Goal: Task Accomplishment & Management: Manage account settings

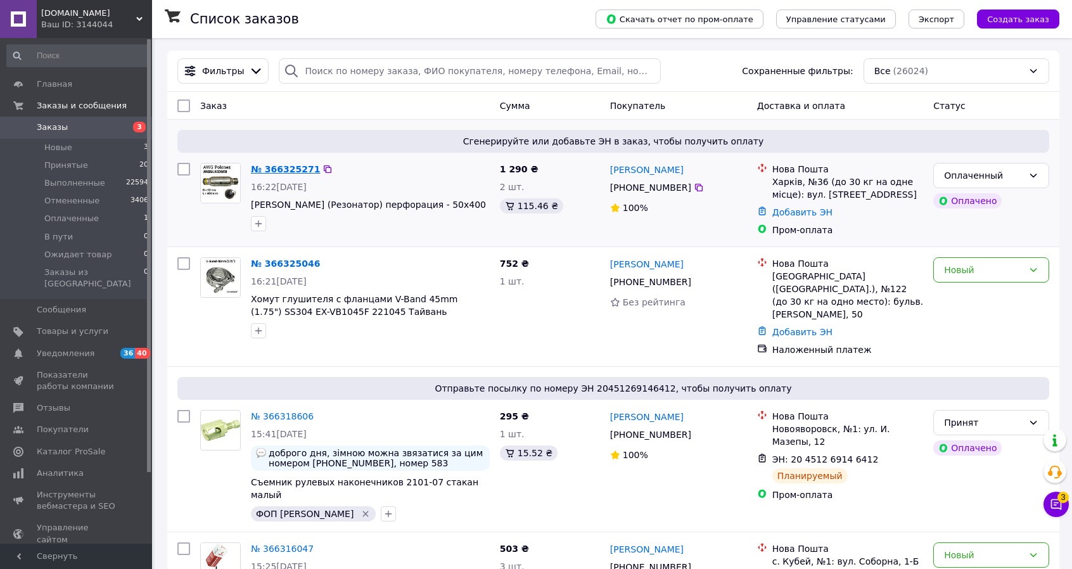
click at [289, 169] on link "№ 366325271" at bounding box center [285, 169] width 69 height 10
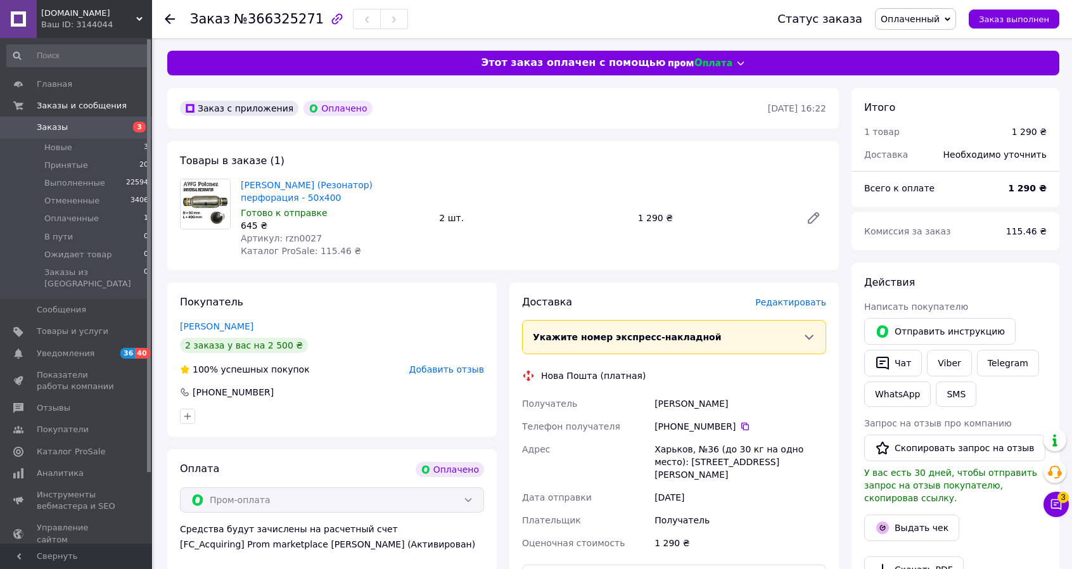
click at [52, 123] on span "Заказы" at bounding box center [52, 127] width 31 height 11
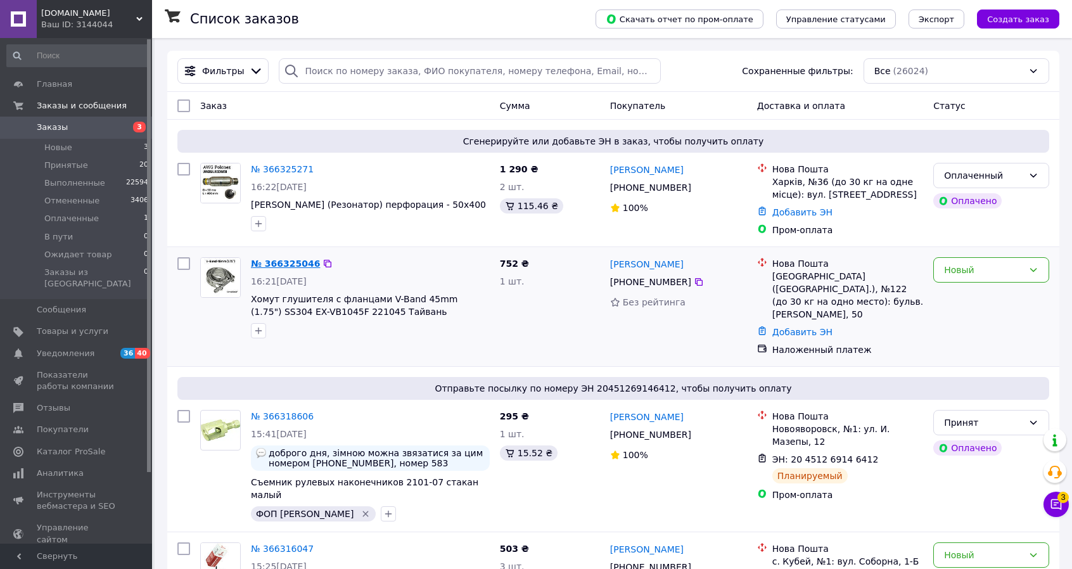
click at [275, 265] on link "№ 366325046" at bounding box center [285, 263] width 69 height 10
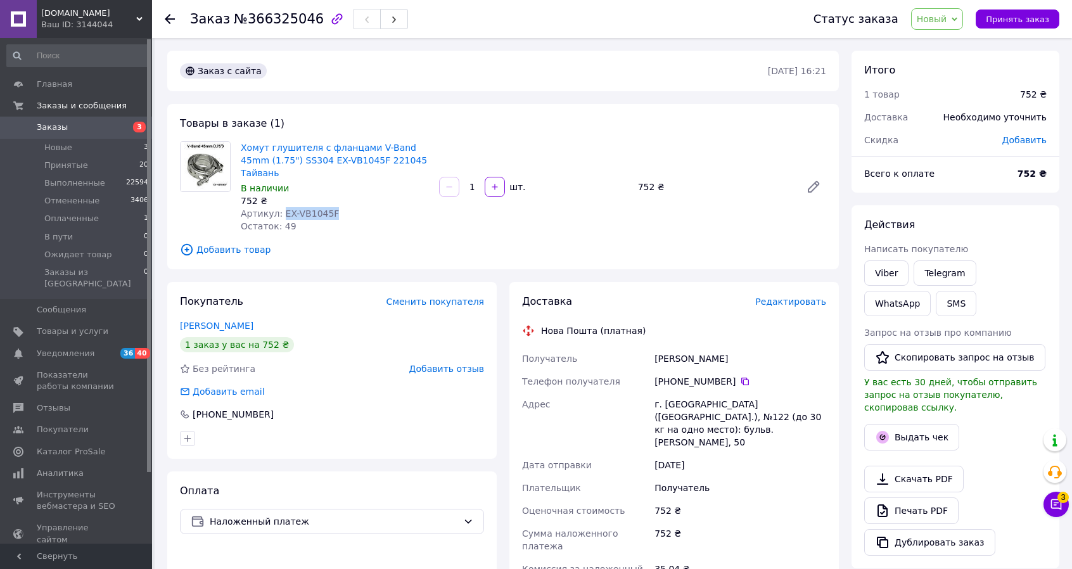
drag, startPoint x: 334, startPoint y: 203, endPoint x: 279, endPoint y: 199, distance: 55.3
click at [279, 207] on div "Артикул: EX-VB1045F" at bounding box center [335, 213] width 188 height 13
click at [332, 220] on div "Остаток: 49" at bounding box center [335, 226] width 188 height 13
drag, startPoint x: 278, startPoint y: 203, endPoint x: 331, endPoint y: 200, distance: 53.3
click at [331, 207] on div "Артикул: EX-VB1045F" at bounding box center [335, 213] width 188 height 13
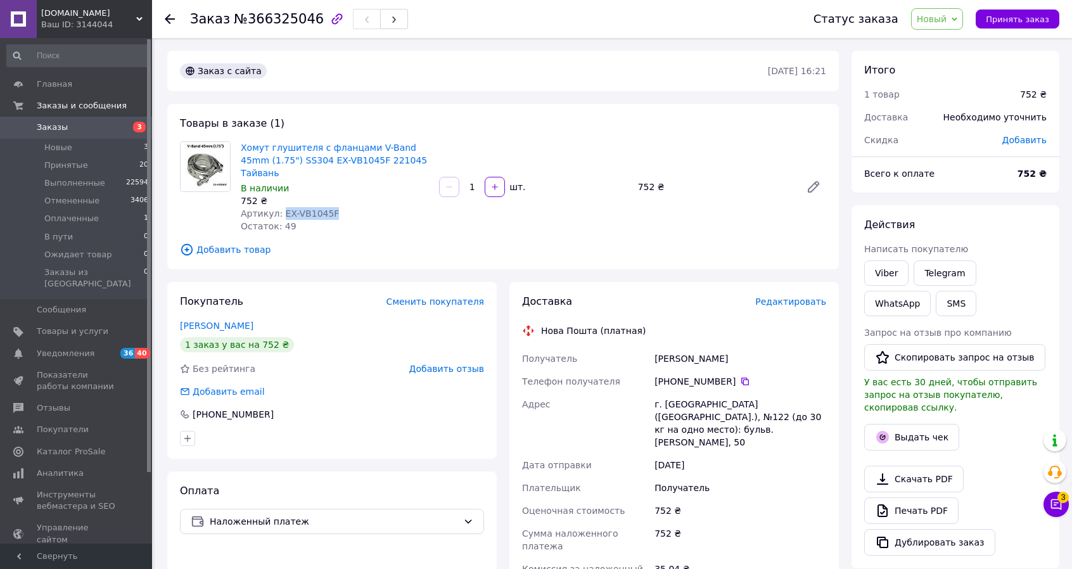
copy span "EX-VB1045F"
click at [54, 131] on span "Заказы" at bounding box center [52, 127] width 31 height 11
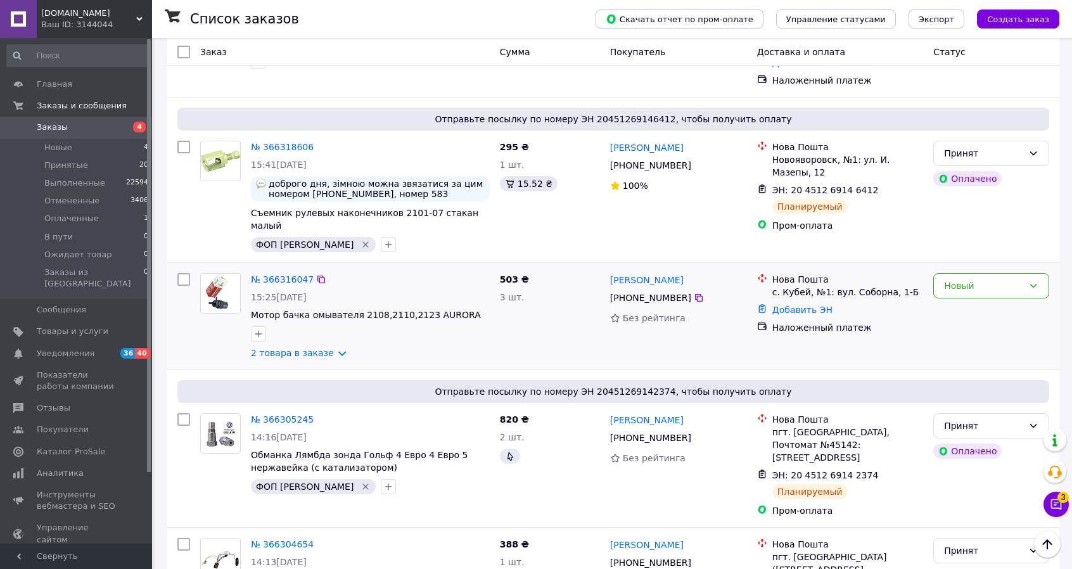
scroll to position [380, 0]
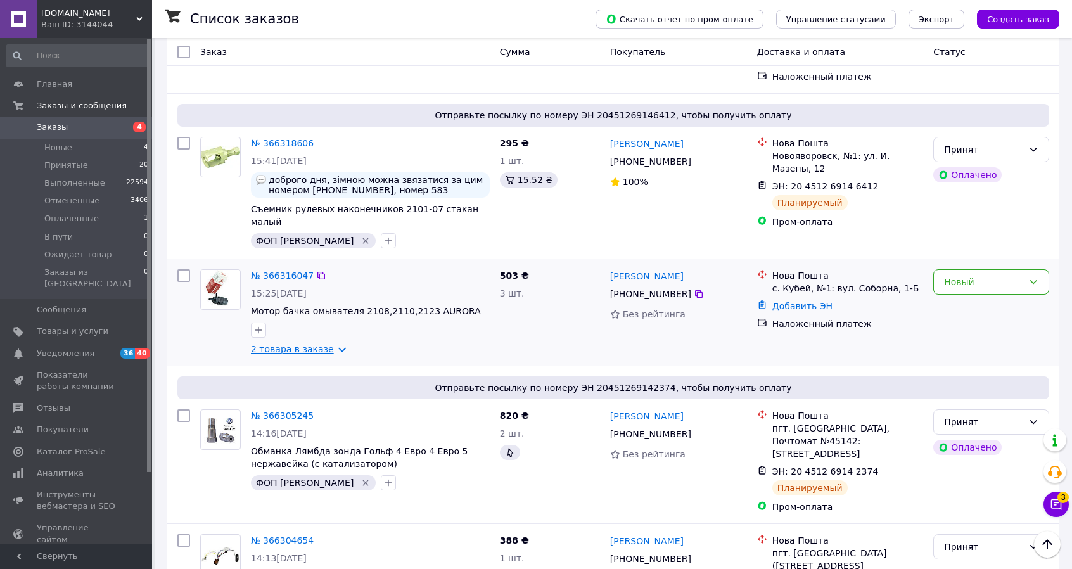
click at [329, 344] on link "2 товара в заказе" at bounding box center [292, 349] width 83 height 10
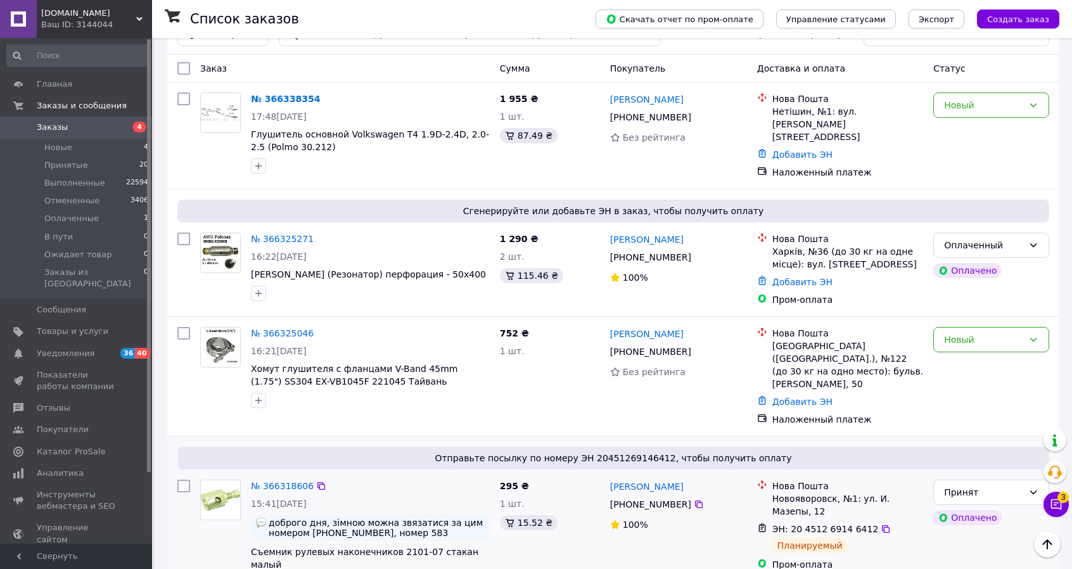
scroll to position [0, 0]
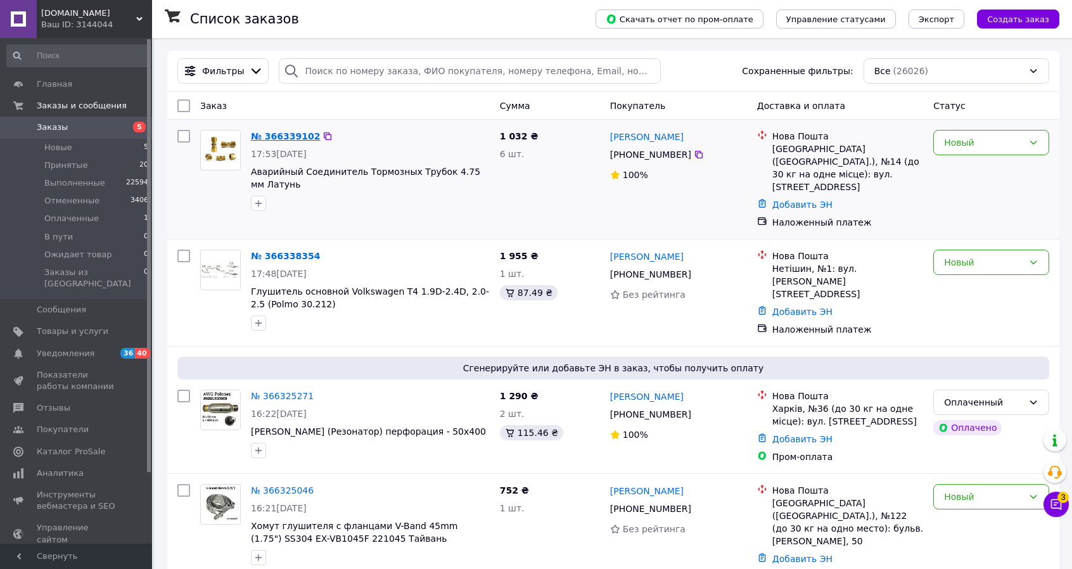
click at [274, 135] on link "№ 366339102" at bounding box center [285, 136] width 69 height 10
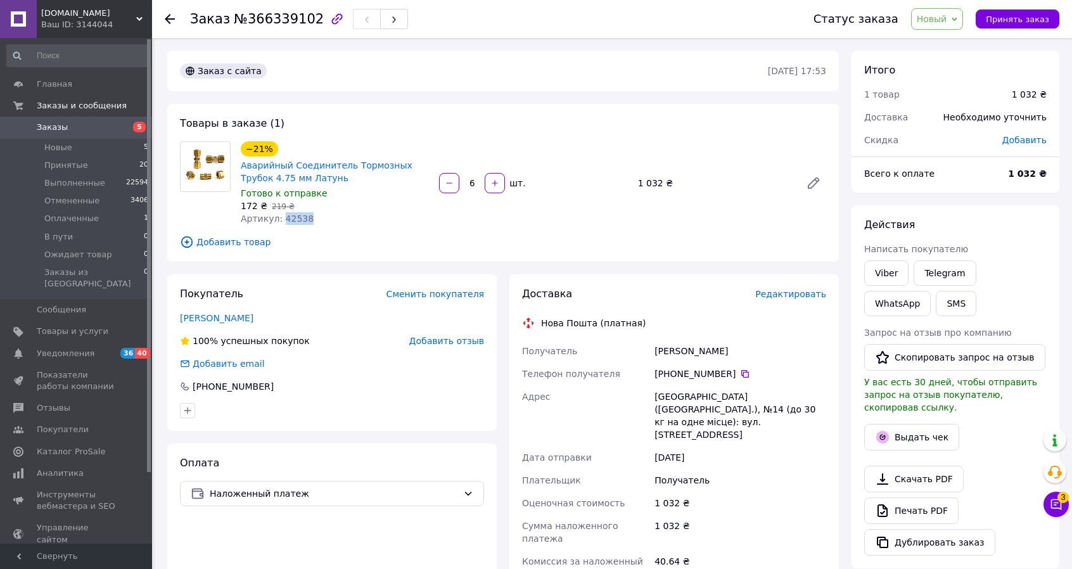
drag, startPoint x: 303, startPoint y: 220, endPoint x: 277, endPoint y: 225, distance: 26.3
click at [277, 225] on div "Артикул: 42538" at bounding box center [335, 218] width 188 height 13
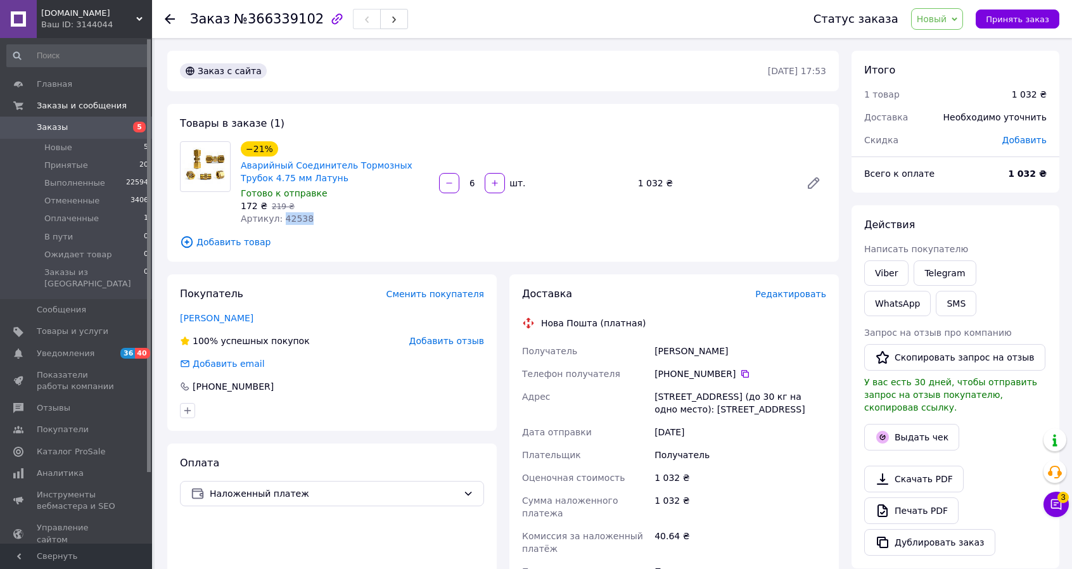
copy span "42538"
click at [947, 9] on span "Новый" at bounding box center [937, 19] width 53 height 22
click at [958, 42] on li "Принят" at bounding box center [951, 44] width 80 height 19
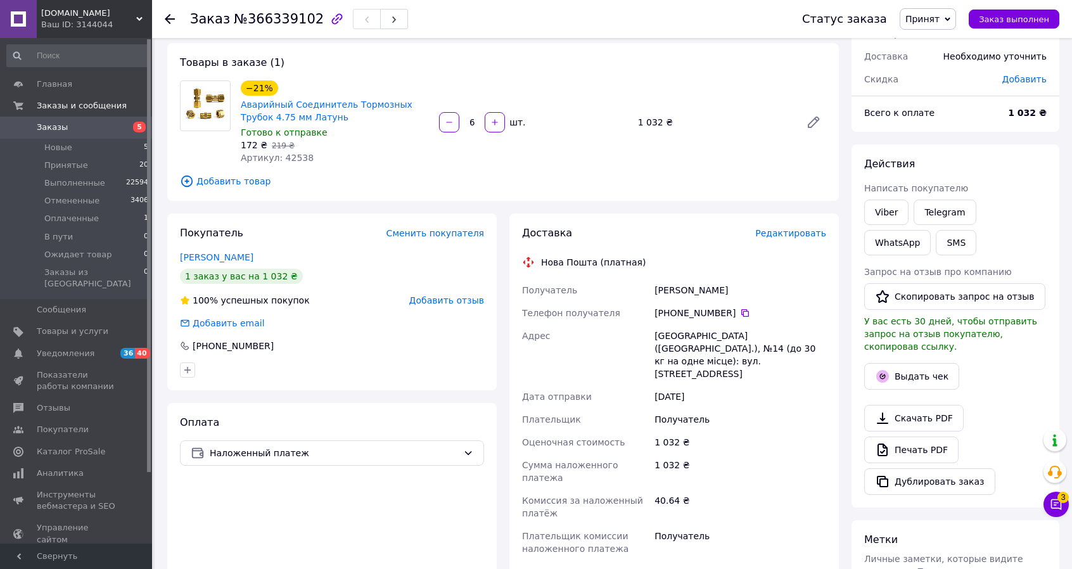
scroll to position [63, 0]
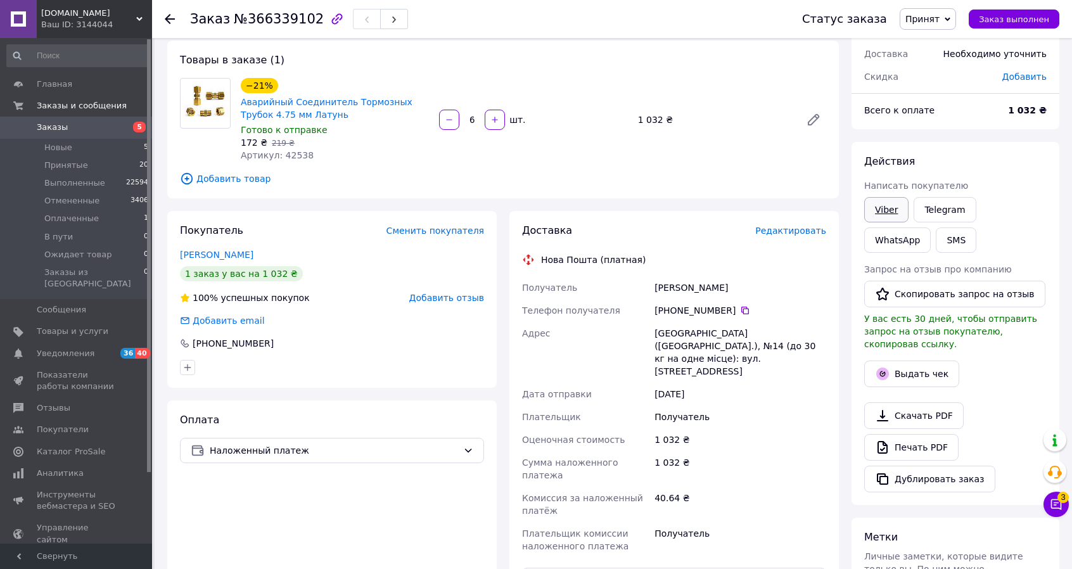
click at [883, 212] on link "Viber" at bounding box center [886, 209] width 44 height 25
click at [887, 210] on link "Viber" at bounding box center [886, 209] width 44 height 25
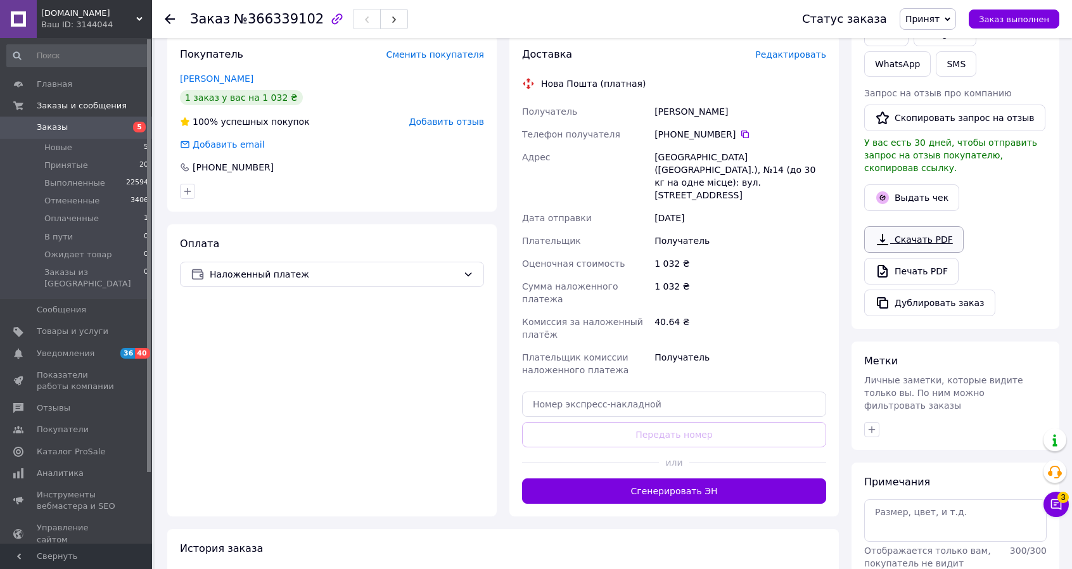
scroll to position [253, 0]
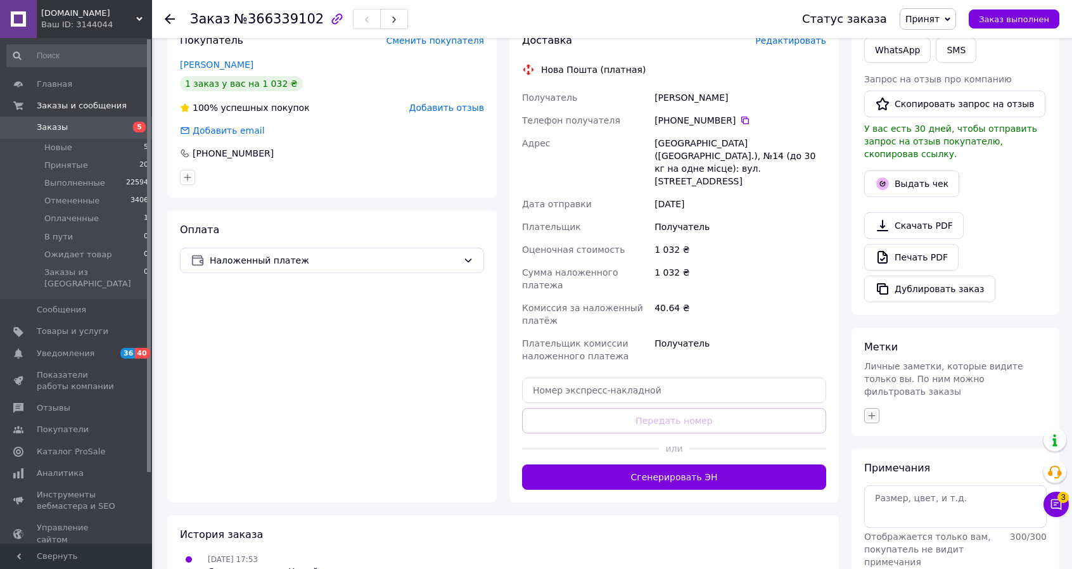
click at [871, 412] on icon "button" at bounding box center [871, 415] width 7 height 7
type input "фо"
click at [874, 472] on input "ФОП [PERSON_NAME]" at bounding box center [875, 476] width 8 height 8
checkbox input "true"
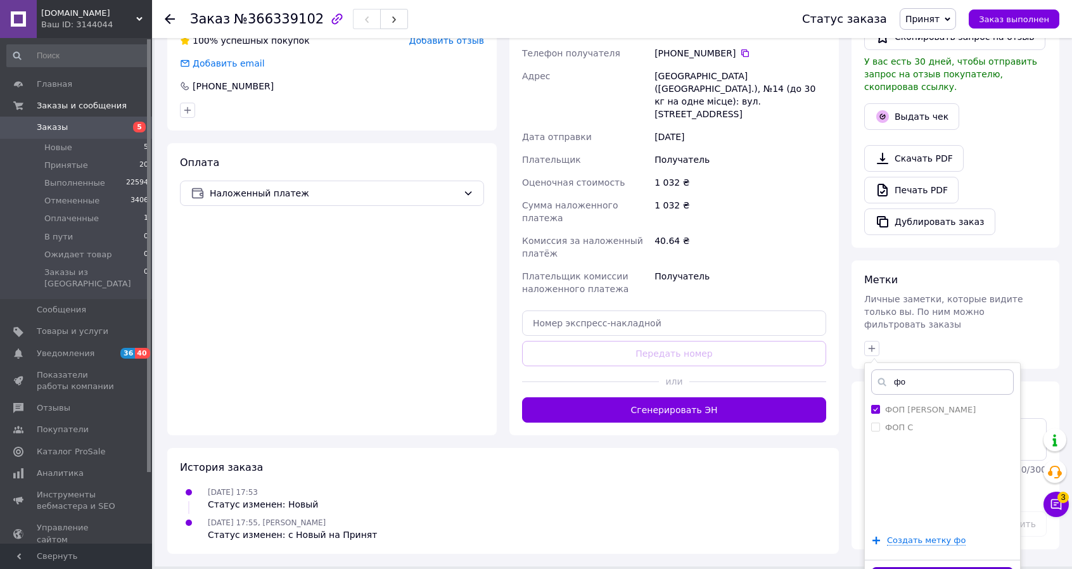
click at [949, 567] on button "Добавить метку" at bounding box center [942, 579] width 142 height 25
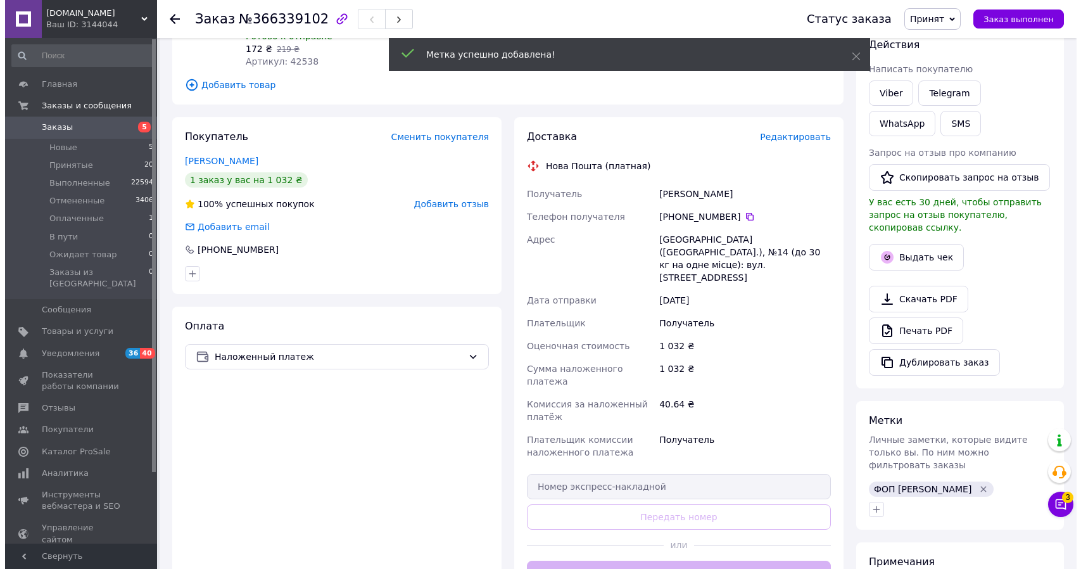
scroll to position [120, 0]
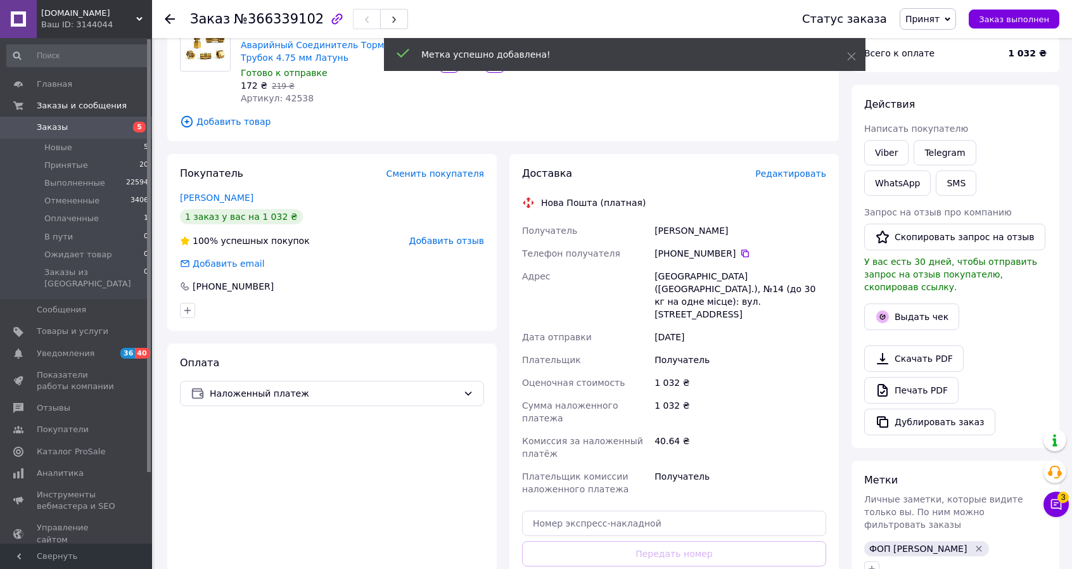
click at [804, 176] on span "Редактировать" at bounding box center [790, 173] width 71 height 10
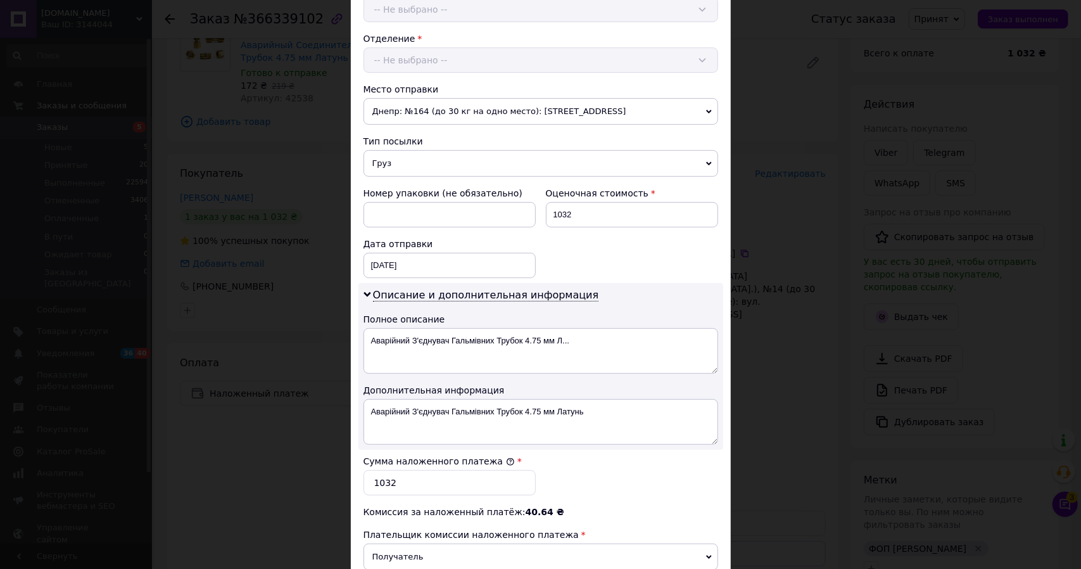
scroll to position [380, 0]
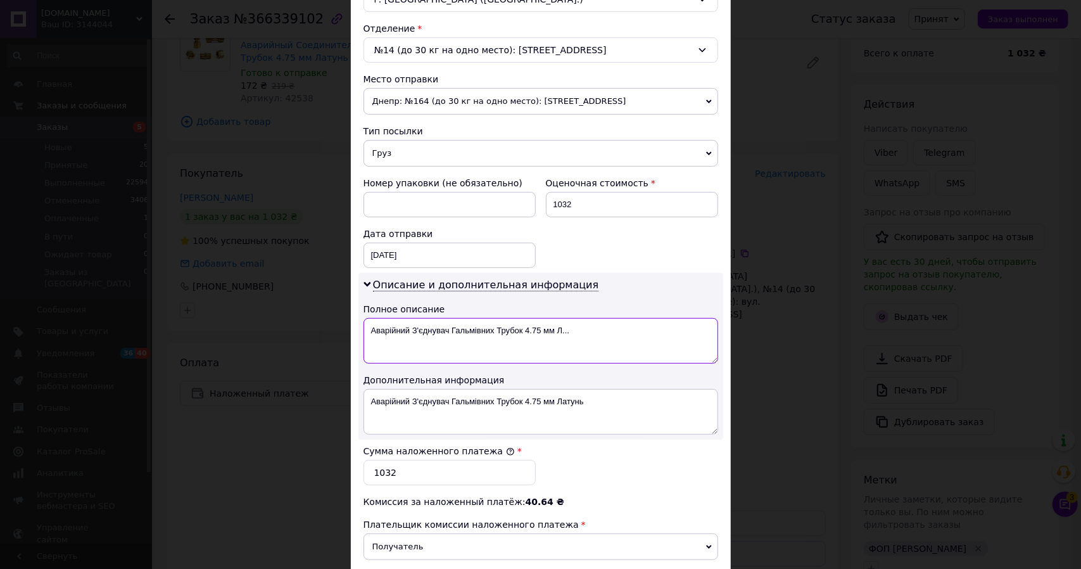
click at [455, 339] on textarea "Аварійний З'єднувач Гальмівних Трубок 4.75 мм Л..." at bounding box center [541, 341] width 355 height 46
click at [419, 345] on textarea "Аварійний З'єднувач Гальмівних Трубок 4.75 мм Л..." at bounding box center [541, 341] width 355 height 46
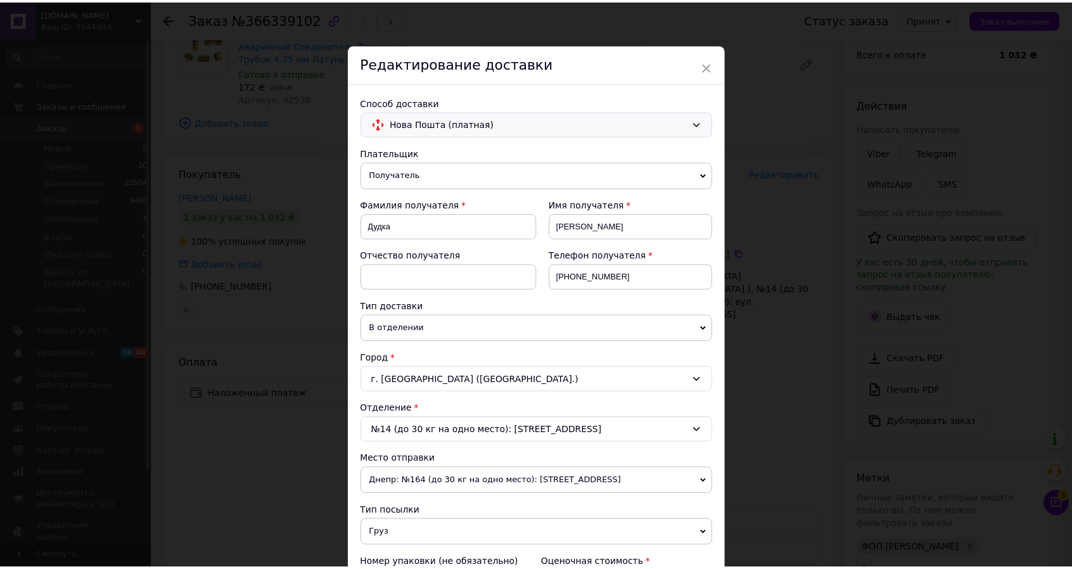
scroll to position [0, 0]
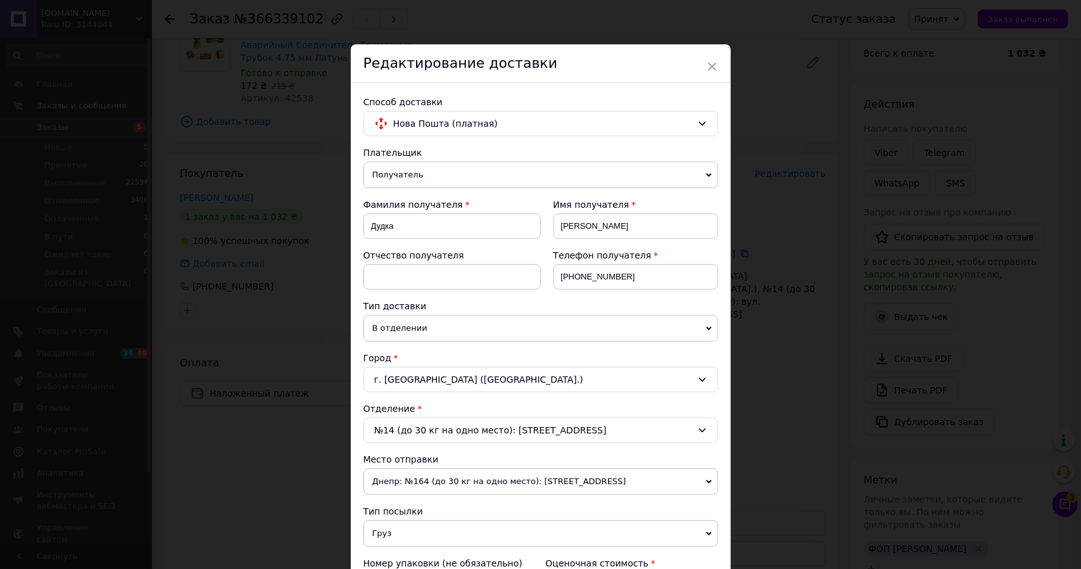
click at [714, 64] on span "×" at bounding box center [712, 67] width 11 height 22
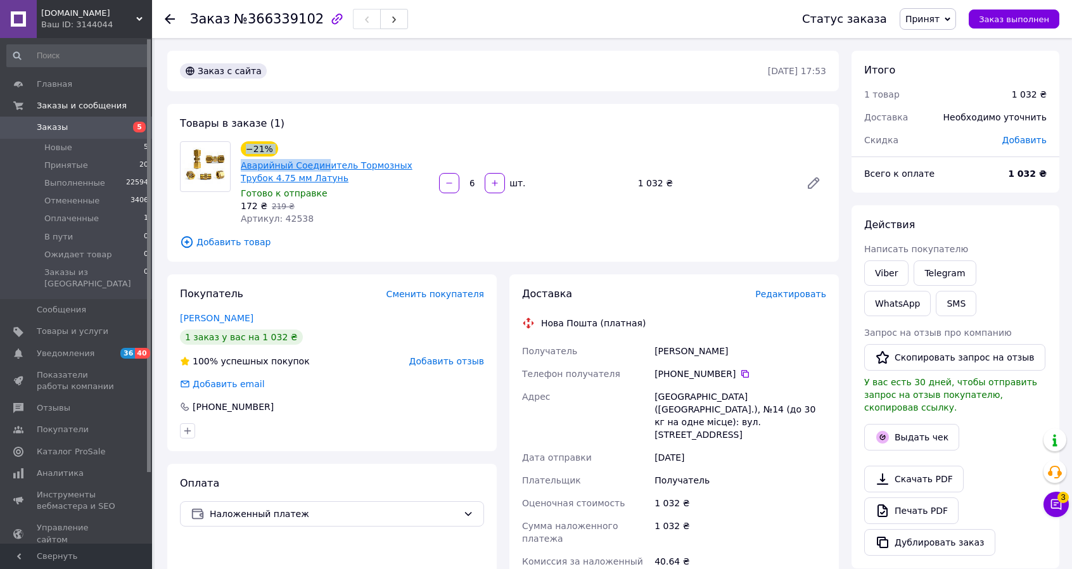
drag, startPoint x: 233, startPoint y: 164, endPoint x: 319, endPoint y: 170, distance: 86.4
click at [319, 170] on div "−21% Аварийный Соединитель Тормозных Трубок 4.75 мм Латунь Готово к отправке 17…" at bounding box center [503, 183] width 656 height 84
click at [374, 207] on div "172 ₴   219 ₴" at bounding box center [335, 205] width 188 height 13
drag, startPoint x: 236, startPoint y: 169, endPoint x: 424, endPoint y: 180, distance: 189.0
click at [424, 180] on div "−21% Аварийный Соединитель Тормозных Трубок 4.75 мм Латунь Готово к отправке 17…" at bounding box center [335, 183] width 198 height 89
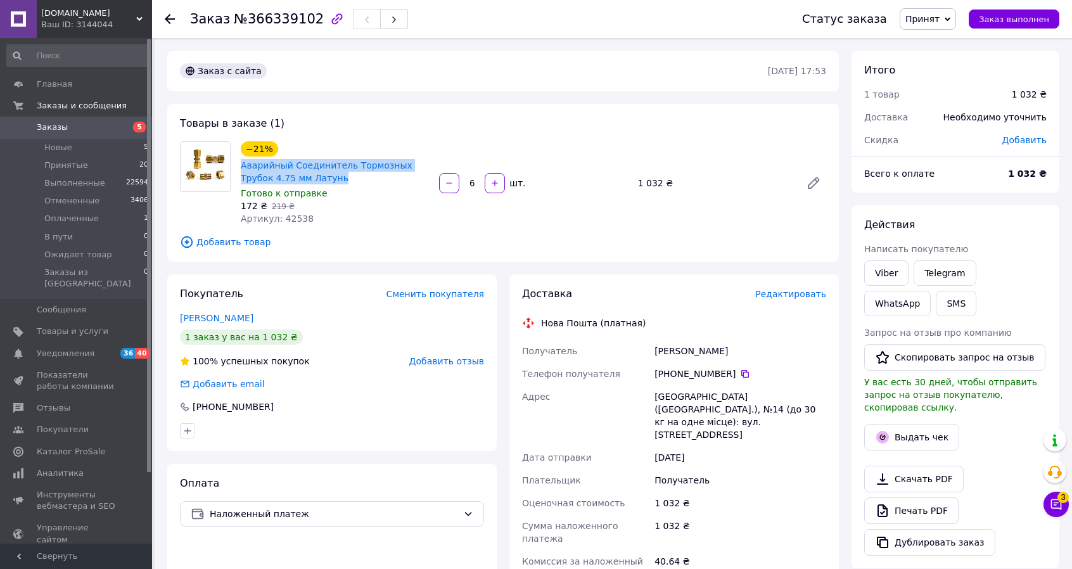
copy link "Аварийный Соединитель Тормозных Трубок 4.75 мм Латунь"
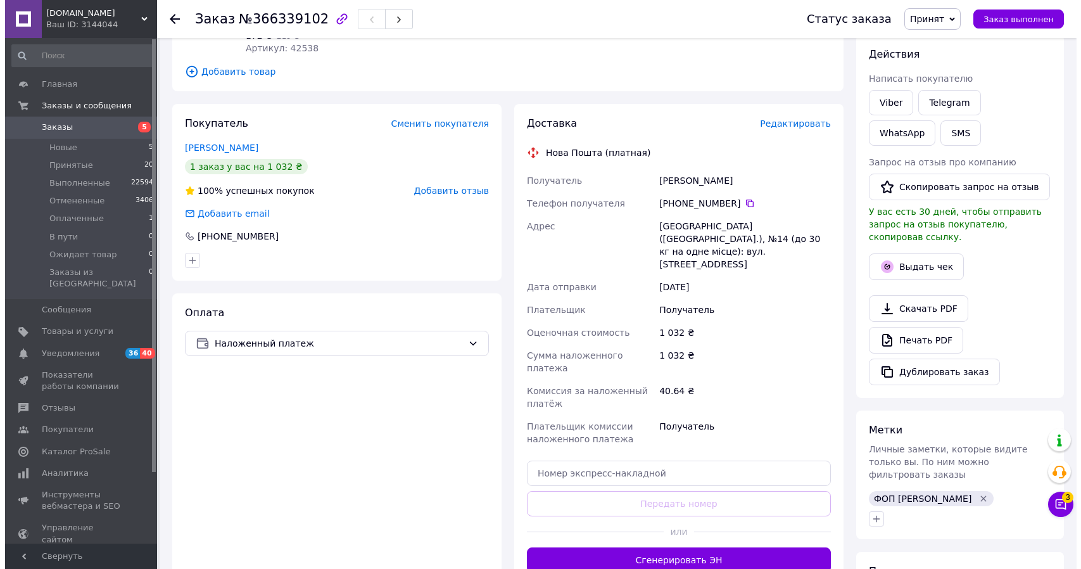
scroll to position [190, 0]
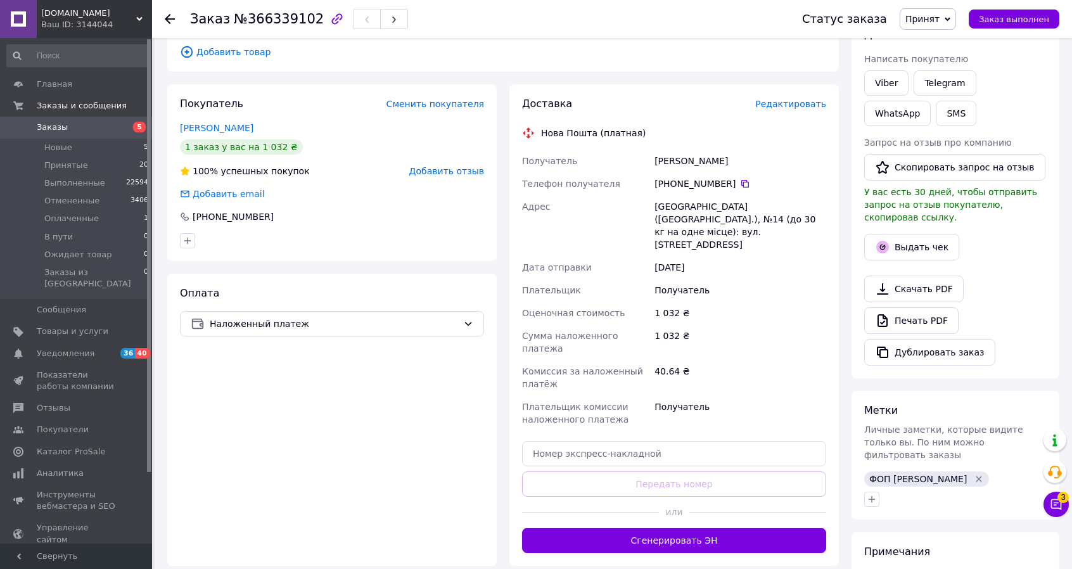
click at [797, 108] on span "Редактировать" at bounding box center [790, 104] width 71 height 10
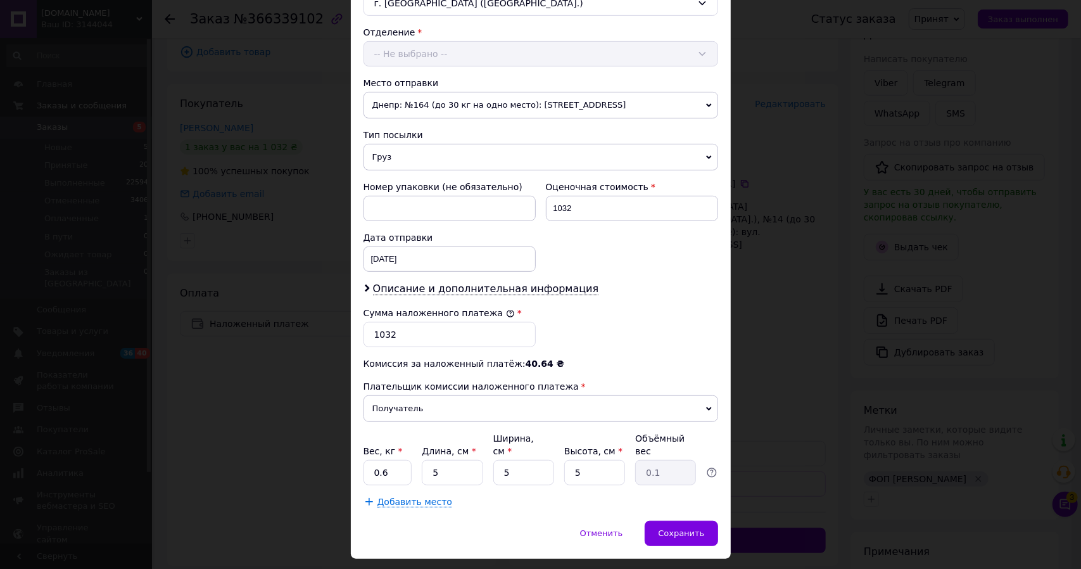
scroll to position [380, 0]
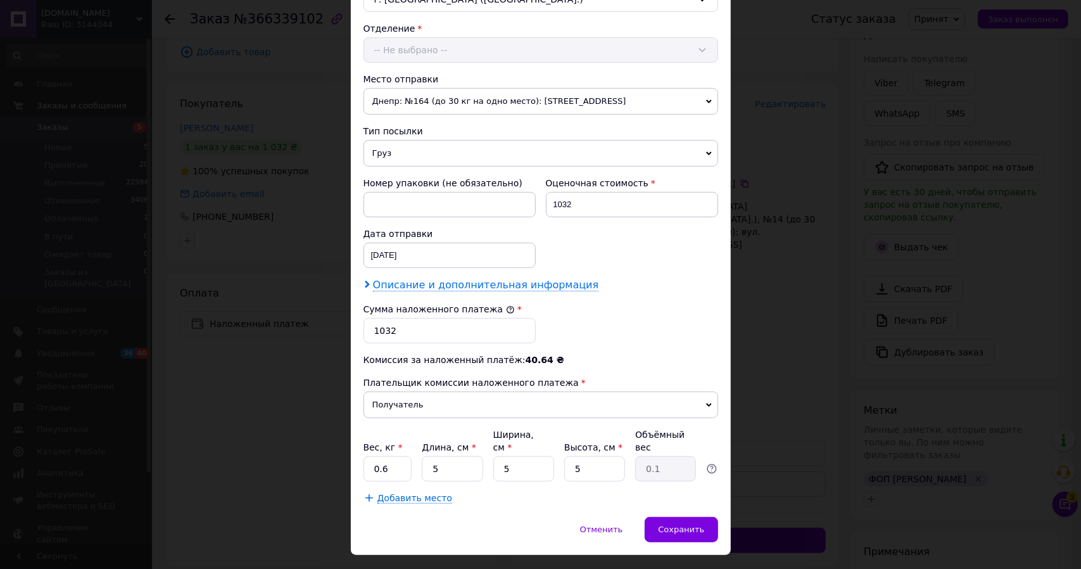
click at [434, 280] on span "Описание и дополнительная информация" at bounding box center [486, 285] width 226 height 13
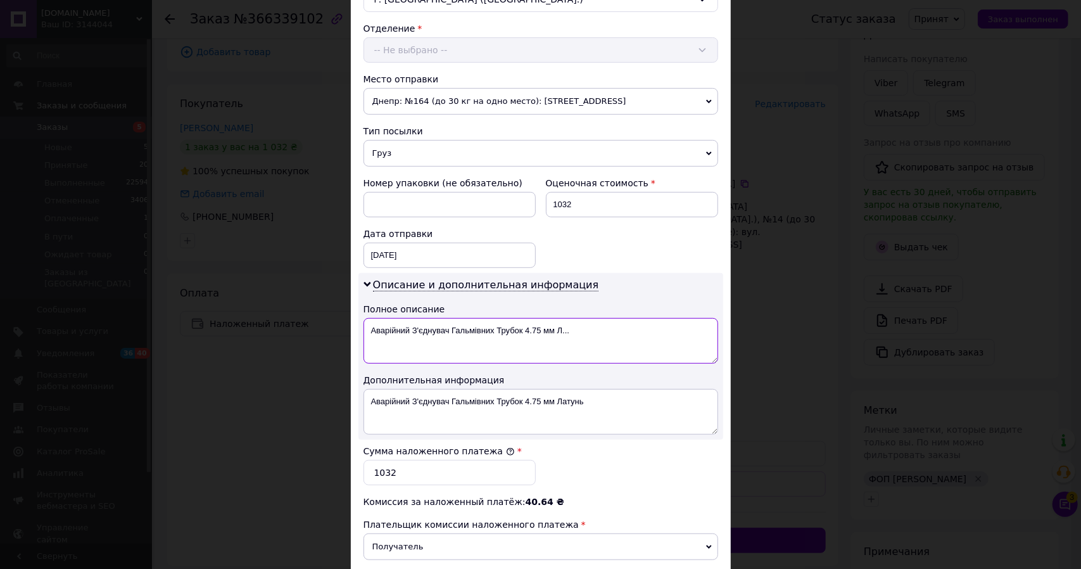
drag, startPoint x: 365, startPoint y: 327, endPoint x: 676, endPoint y: 341, distance: 311.2
click at [676, 341] on textarea "Аварійний З'єднувач Гальмівних Трубок 4.75 мм Л..." at bounding box center [541, 341] width 355 height 46
paste textarea "ийный Соединитель Тормозных Трубок 4.75 мм Лат"
click at [557, 326] on textarea "Аварийный Соединитель Тормозных Трубок 4.75 мм Лат" at bounding box center [541, 341] width 355 height 46
drag, startPoint x: 413, startPoint y: 325, endPoint x: 391, endPoint y: 326, distance: 21.6
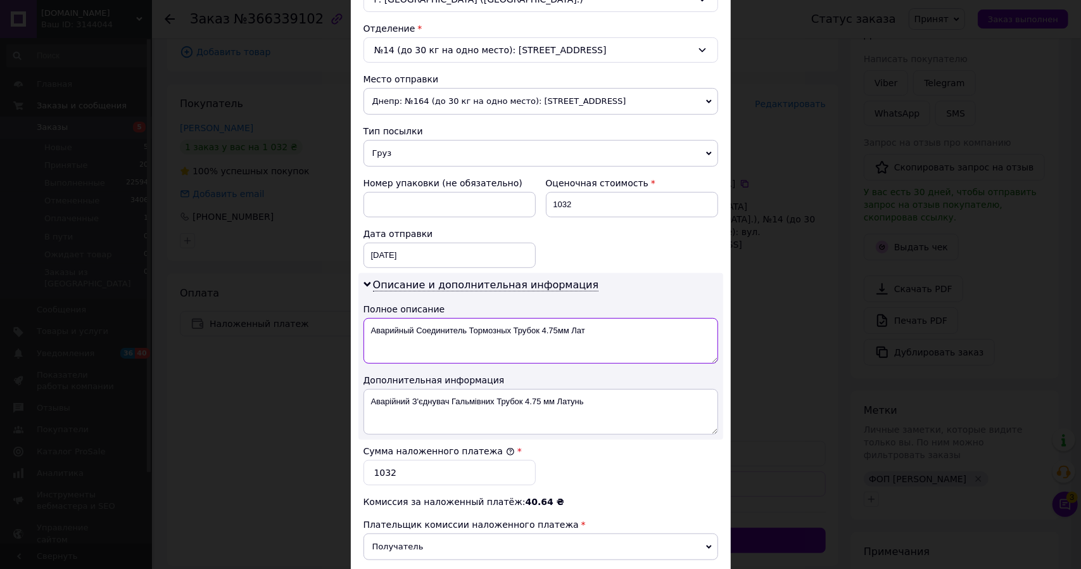
click at [388, 326] on textarea "Аварийный Соединитель Тормозных Трубок 4.75мм Лат" at bounding box center [541, 341] width 355 height 46
click at [393, 326] on textarea "Авар. Соединитель Тормозных Трубок 4.75мм Лат" at bounding box center [541, 341] width 355 height 46
click at [497, 325] on textarea "Авар.Соединитель Тормозных Трубок 4.75мм Лат" at bounding box center [541, 341] width 355 height 46
drag, startPoint x: 442, startPoint y: 317, endPoint x: 481, endPoint y: 322, distance: 39.0
click at [481, 322] on textarea "Авар.Соединитель Тормозных Трубок 4.75мм Лат" at bounding box center [541, 341] width 355 height 46
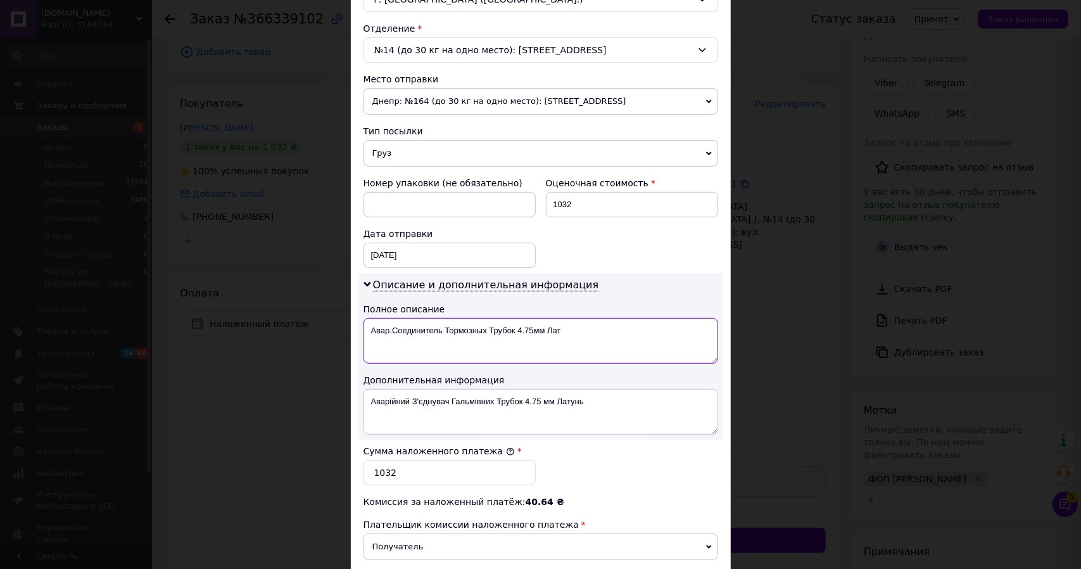
click at [465, 324] on textarea "Авар.Соединитель Тормозных Трубок 4.75мм Лат" at bounding box center [541, 341] width 355 height 46
click at [468, 324] on textarea "Авар.Соединитель Тормозных Трубок 4.75мм Лат" at bounding box center [541, 341] width 355 height 46
click at [389, 326] on textarea "Авар.Соединитель Тормозных Трубок 4.75мм Лат" at bounding box center [541, 341] width 355 height 46
click at [440, 324] on textarea "Авар.Соединитель Тормозных Трубок 4.75мм Лат" at bounding box center [541, 341] width 355 height 46
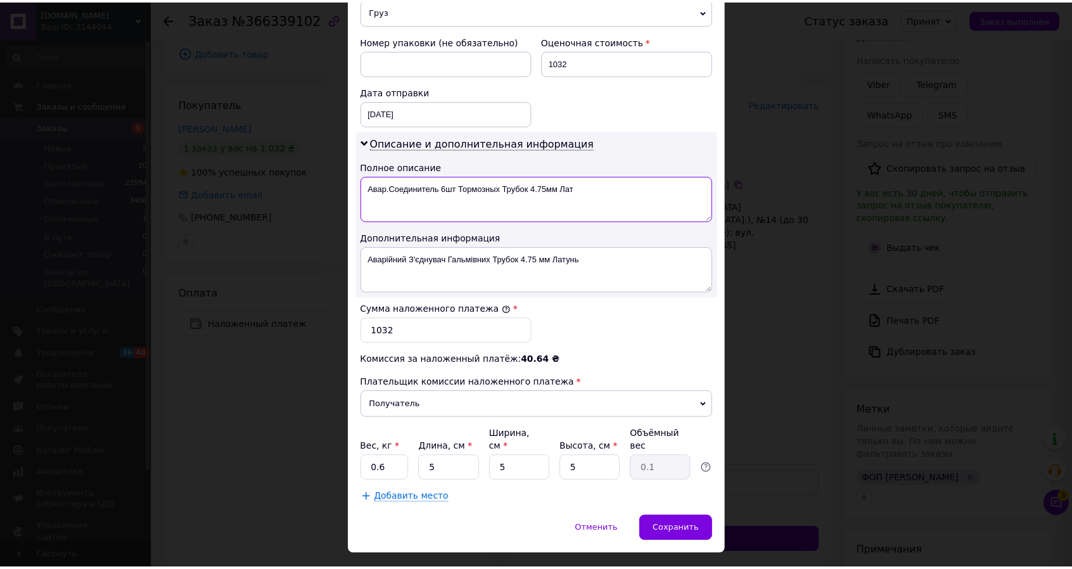
scroll to position [532, 0]
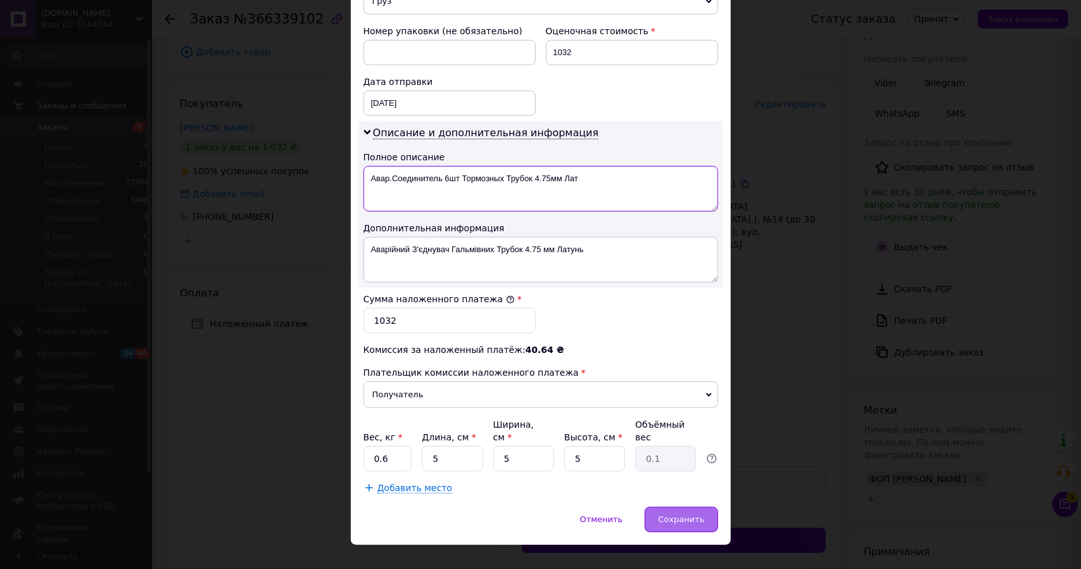
type textarea "Авар.Соединитель 6шт Тормозных Трубок 4.75мм Лат"
click at [681, 514] on span "Сохранить" at bounding box center [681, 518] width 46 height 9
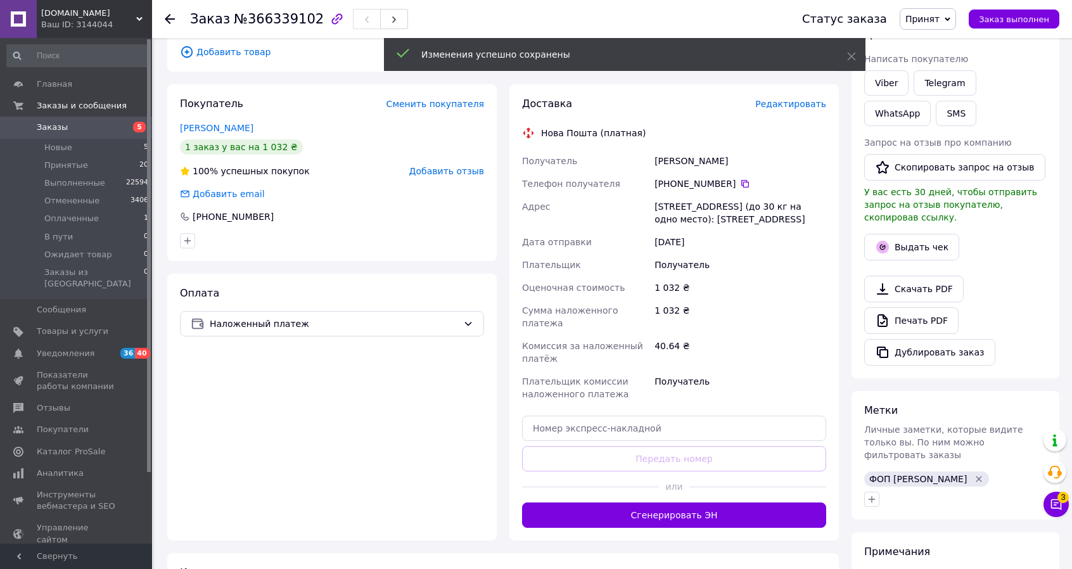
click at [53, 122] on span "Заказы" at bounding box center [52, 127] width 31 height 11
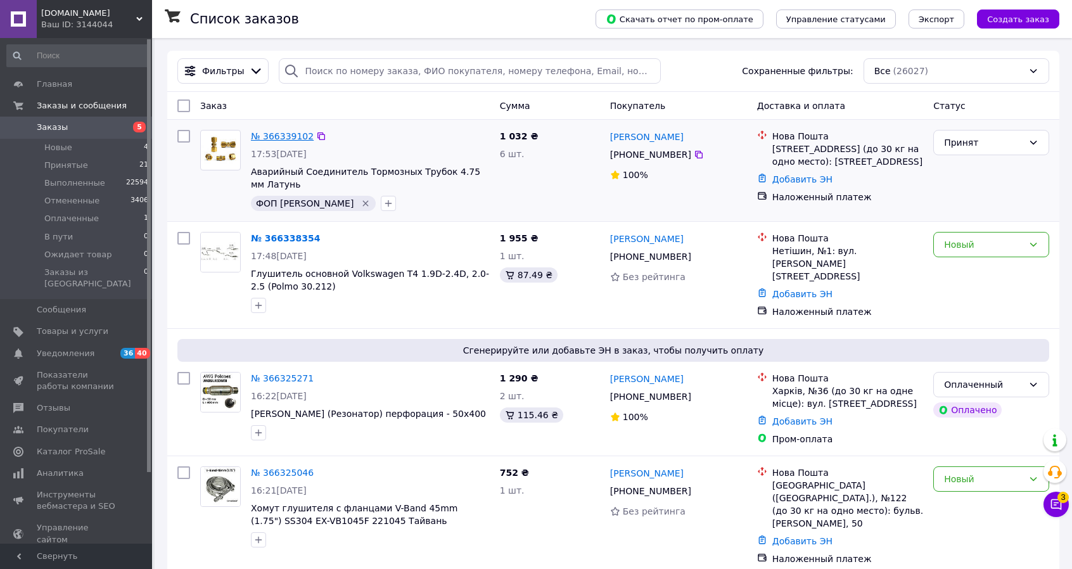
click at [281, 137] on link "№ 366339102" at bounding box center [282, 136] width 63 height 10
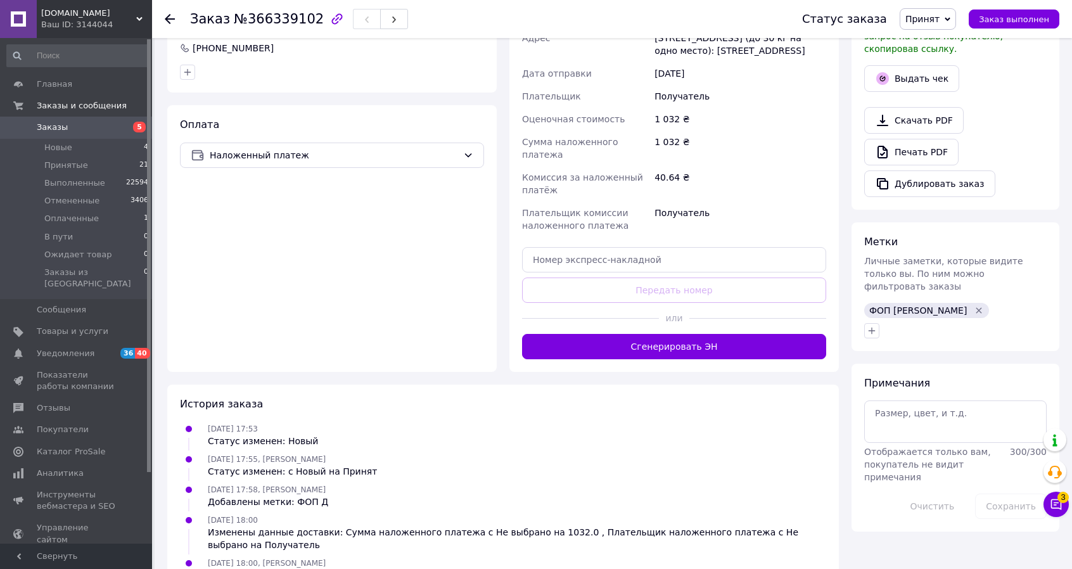
scroll to position [380, 0]
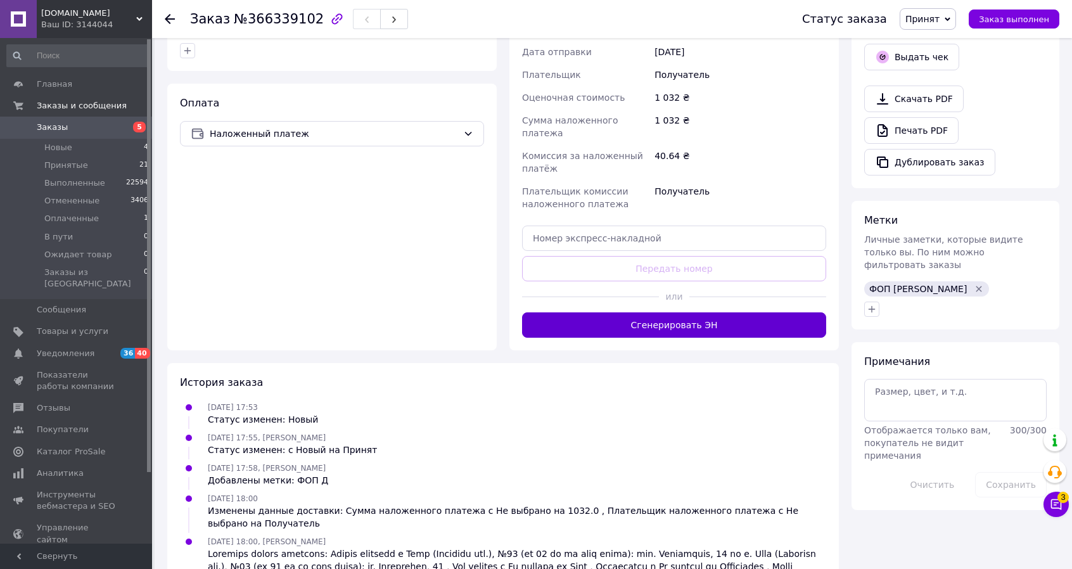
click at [671, 316] on button "Сгенерировать ЭН" at bounding box center [674, 324] width 304 height 25
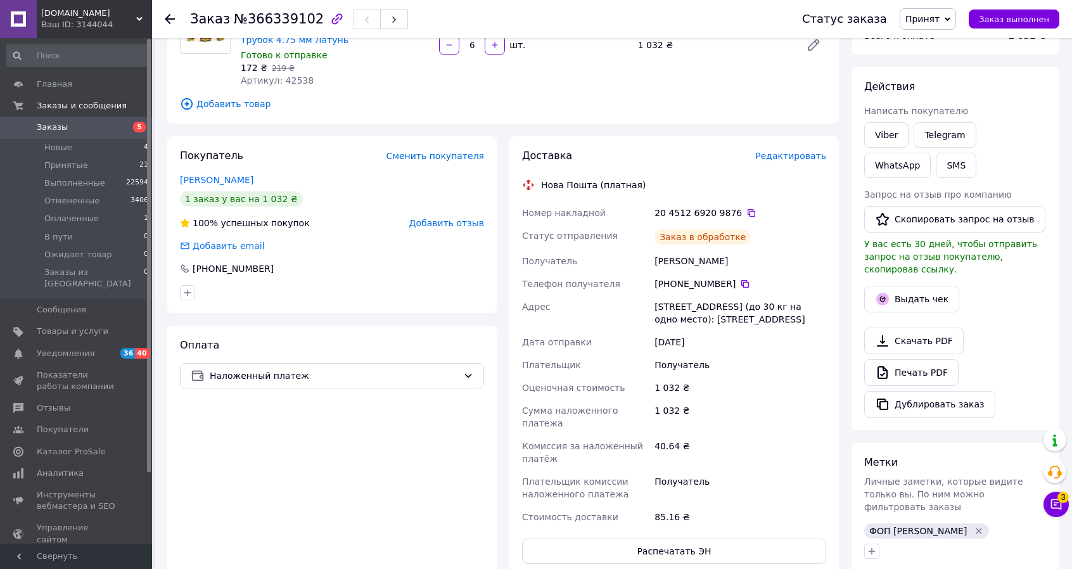
scroll to position [63, 0]
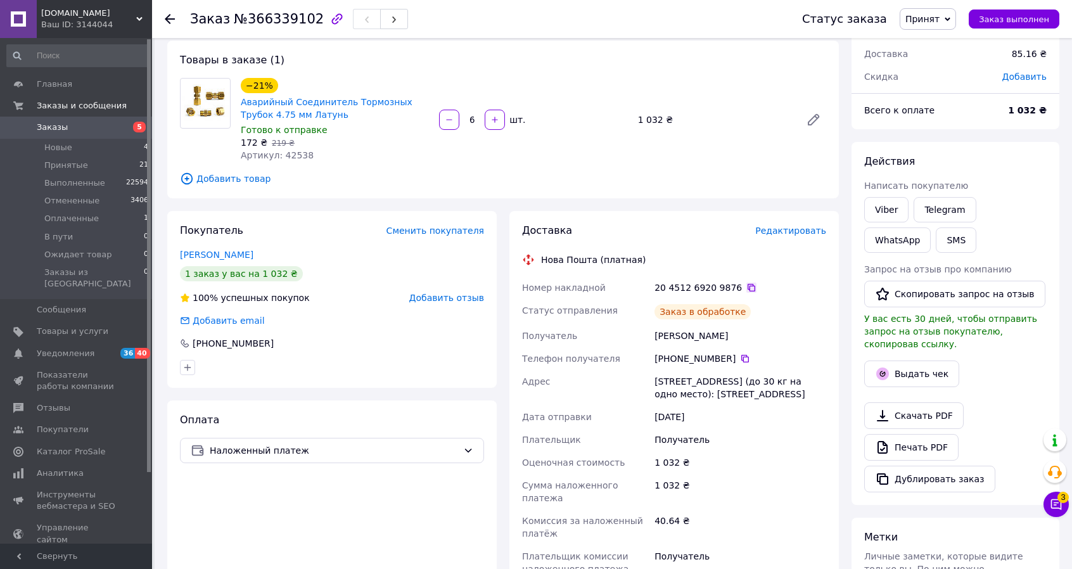
click at [746, 289] on icon at bounding box center [751, 287] width 10 height 10
click at [44, 125] on span "Заказы" at bounding box center [52, 127] width 31 height 11
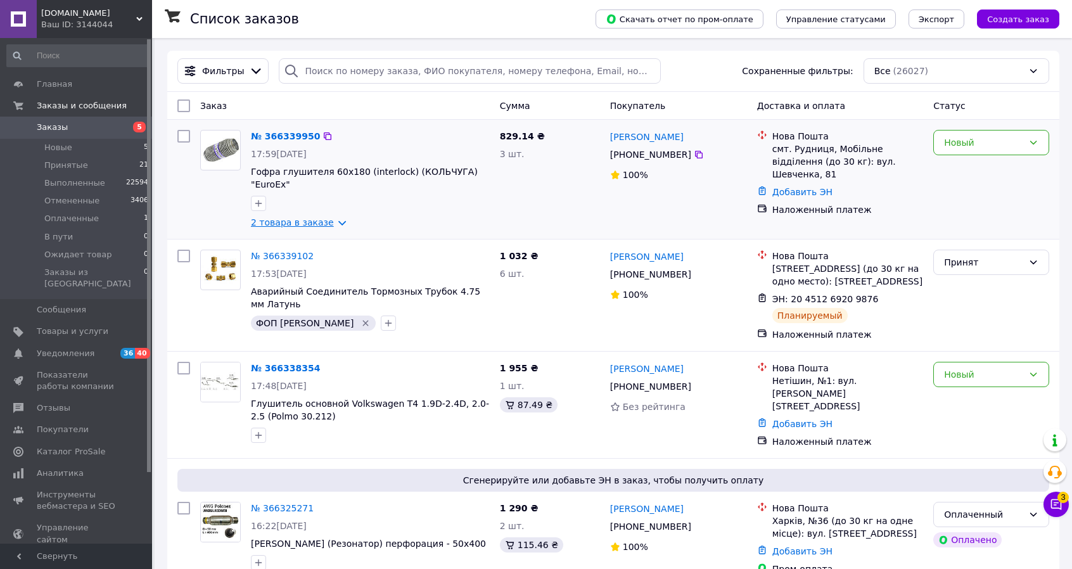
click at [327, 217] on link "2 товара в заказе" at bounding box center [292, 222] width 83 height 10
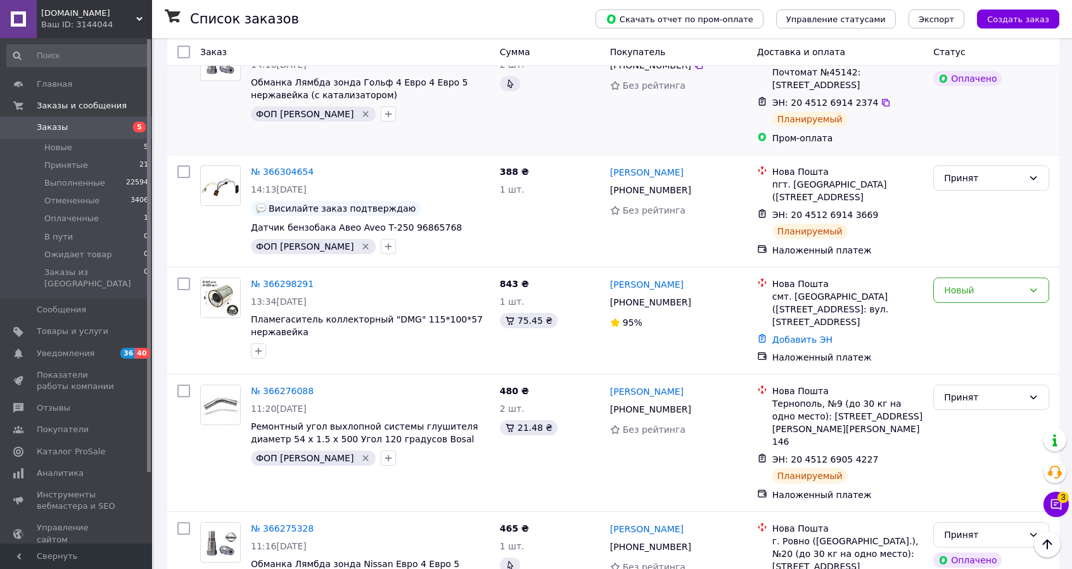
scroll to position [1140, 0]
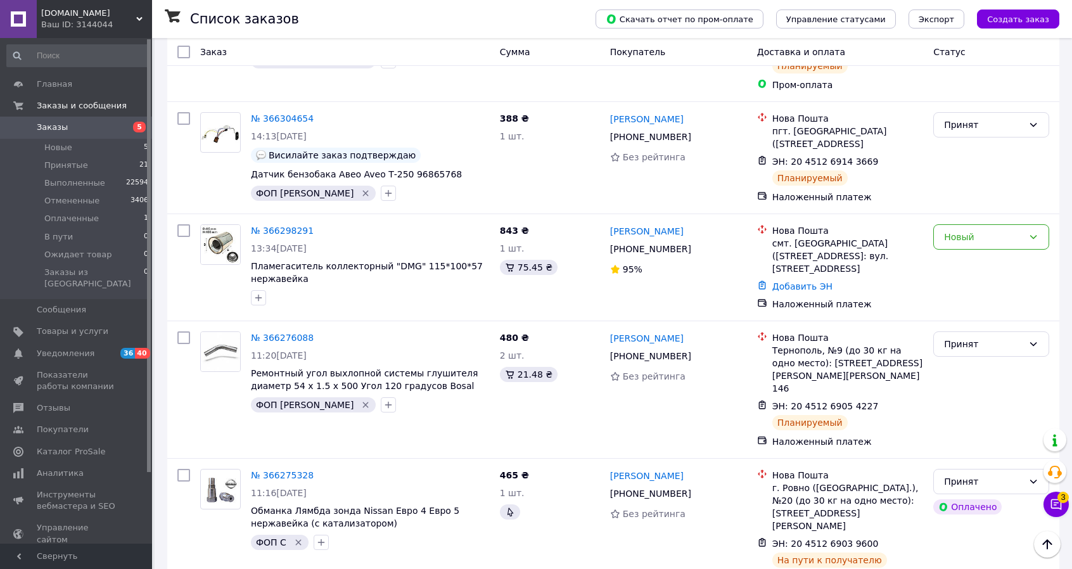
click at [47, 130] on span "Заказы" at bounding box center [52, 127] width 31 height 11
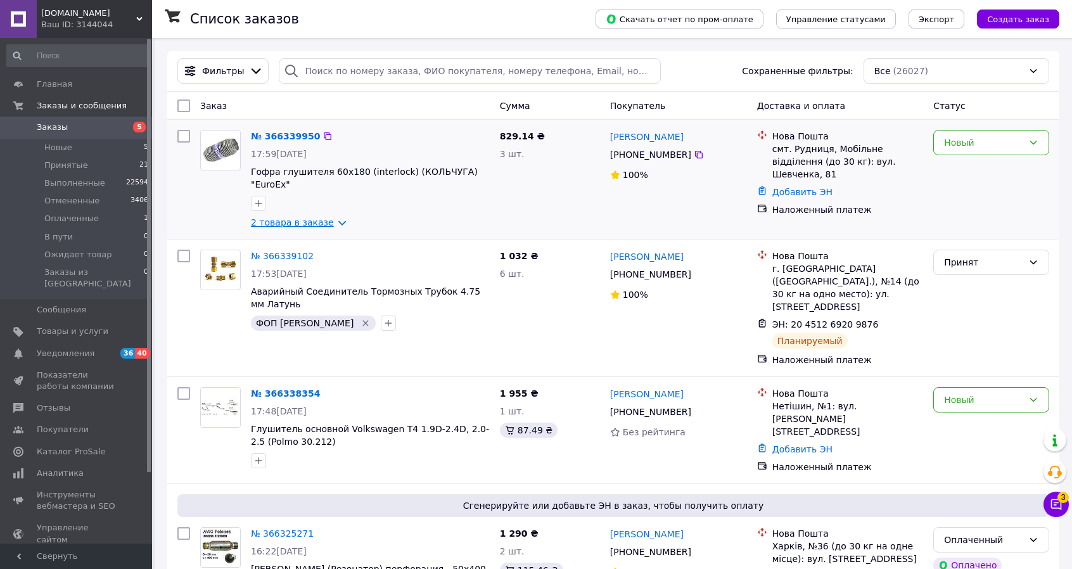
click at [327, 217] on link "2 товара в заказе" at bounding box center [292, 222] width 83 height 10
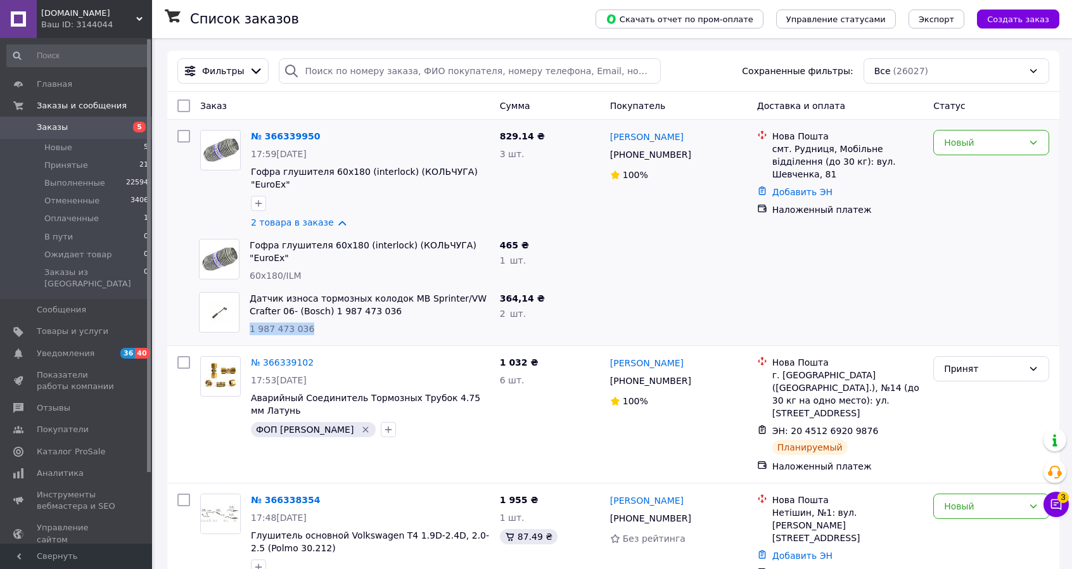
drag, startPoint x: 310, startPoint y: 318, endPoint x: 249, endPoint y: 313, distance: 61.0
click at [249, 313] on div "Датчик износа тормозных колодок MB Sprinter/VW Crafter 06- (Bosch) 1 987 473 03…" at bounding box center [369, 313] width 250 height 53
copy span "1 987 473 036"
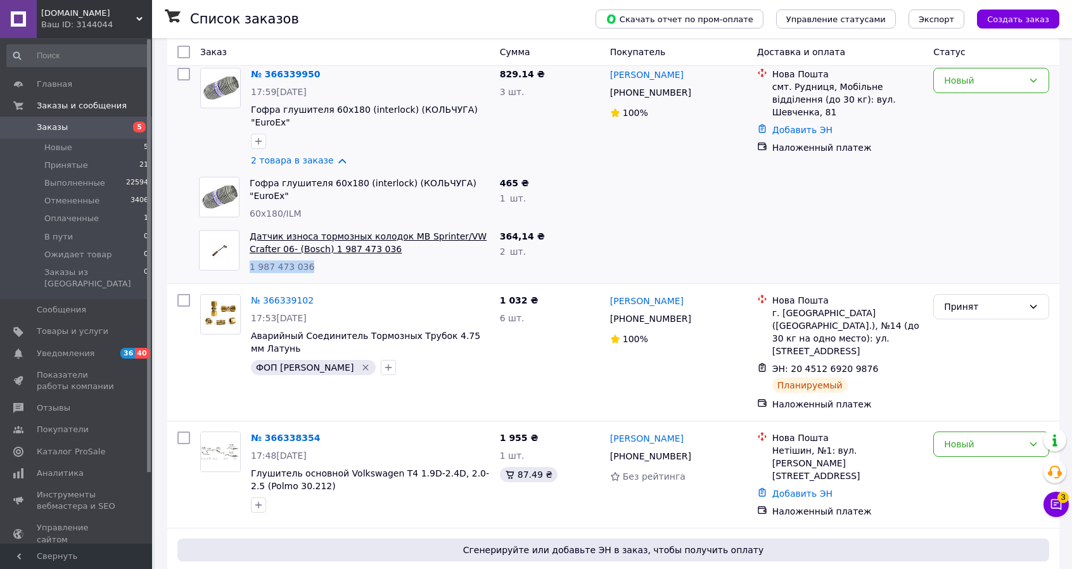
scroll to position [63, 0]
drag, startPoint x: 304, startPoint y: 188, endPoint x: 251, endPoint y: 179, distance: 53.9
click at [251, 179] on div "Гофра глушителя 60х180 (interlock) (КОЛЬЧУГА) "EuroEx" 60x180/ILM" at bounding box center [369, 196] width 250 height 53
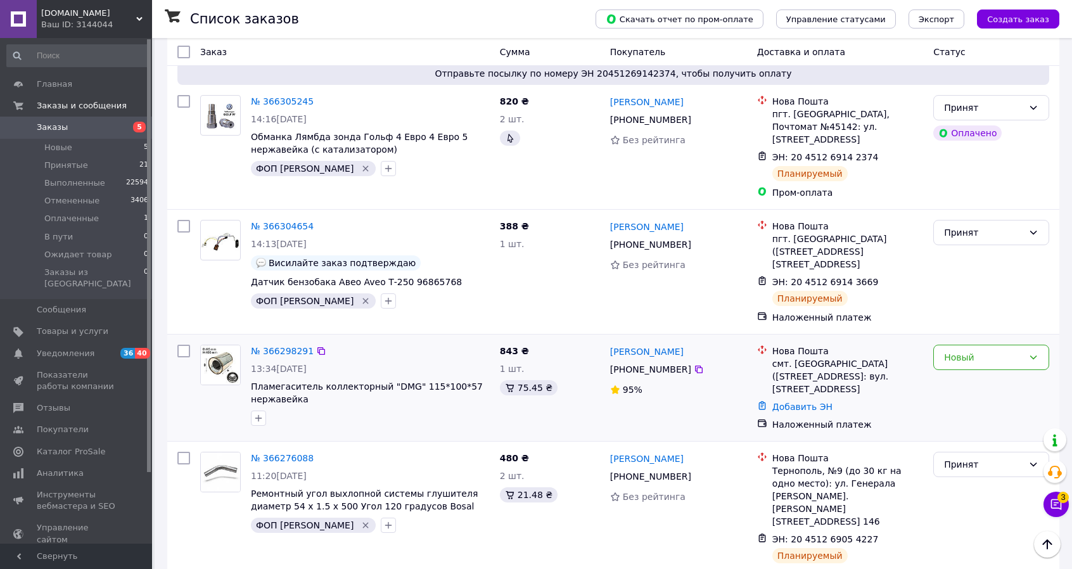
scroll to position [1077, 0]
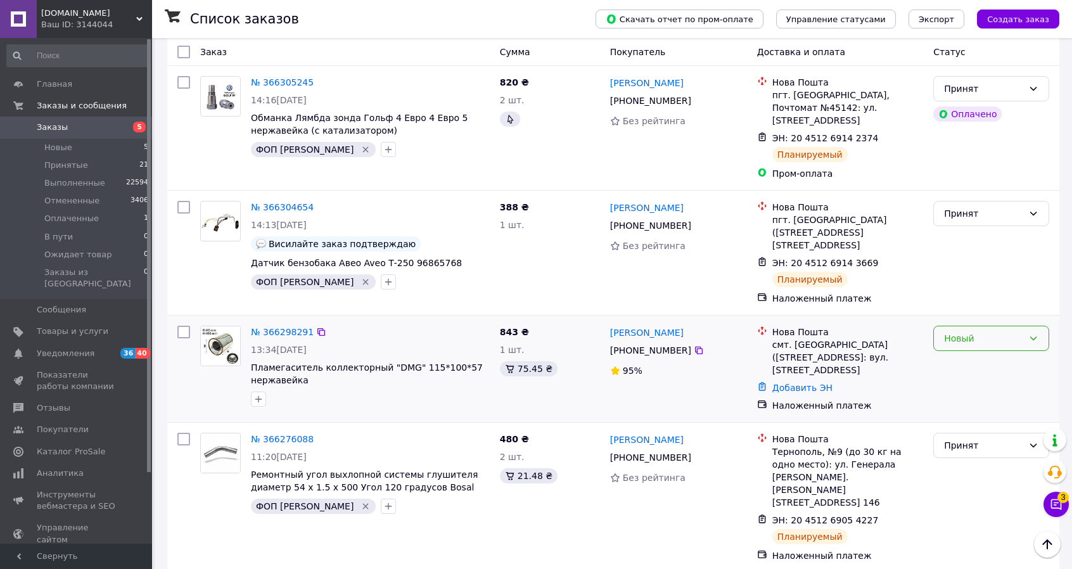
click at [1013, 331] on div "Новый" at bounding box center [983, 338] width 79 height 14
click at [672, 329] on div "сергей бошняк +380 98 879 82 44 95%" at bounding box center [678, 368] width 147 height 96
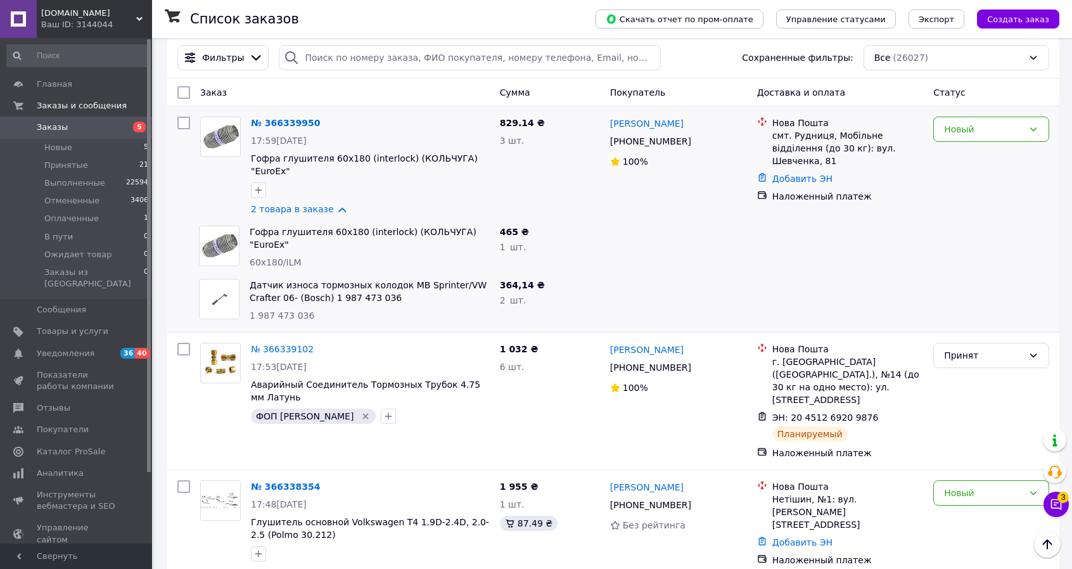
scroll to position [0, 0]
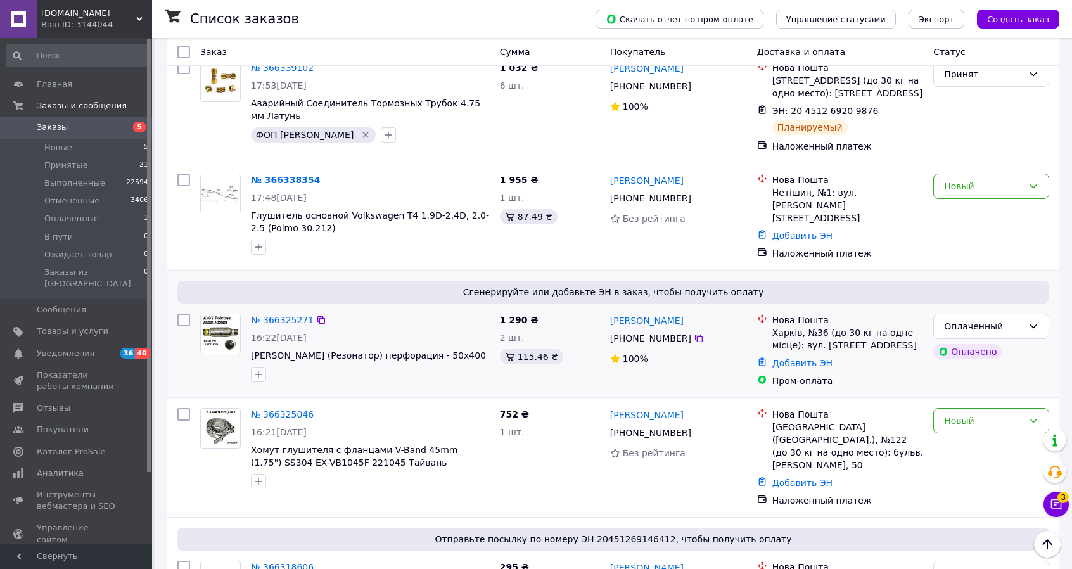
scroll to position [190, 0]
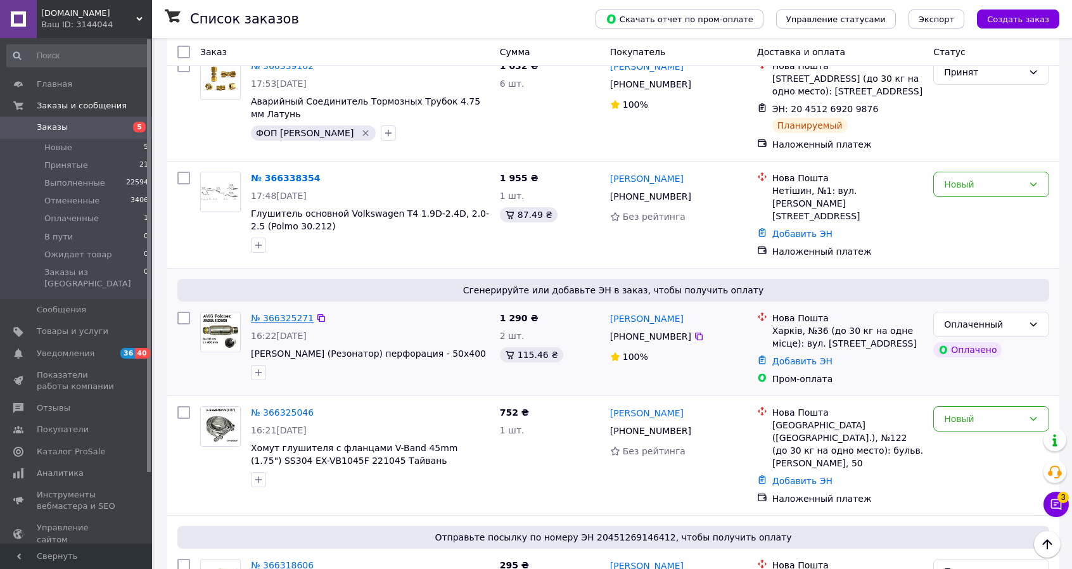
click at [293, 314] on link "№ 366325271" at bounding box center [282, 318] width 63 height 10
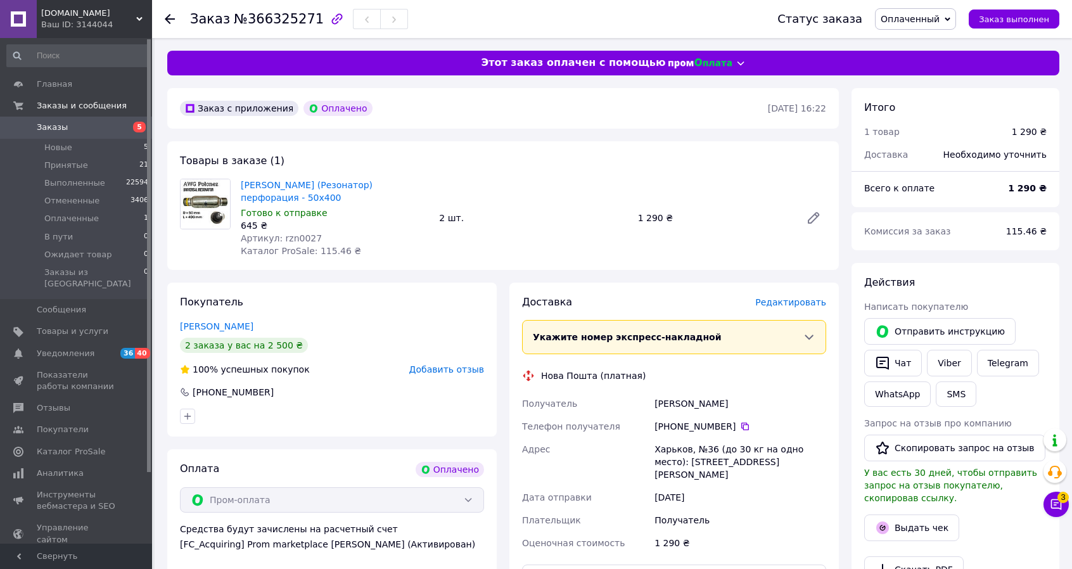
click at [53, 124] on span "Заказы" at bounding box center [52, 127] width 31 height 11
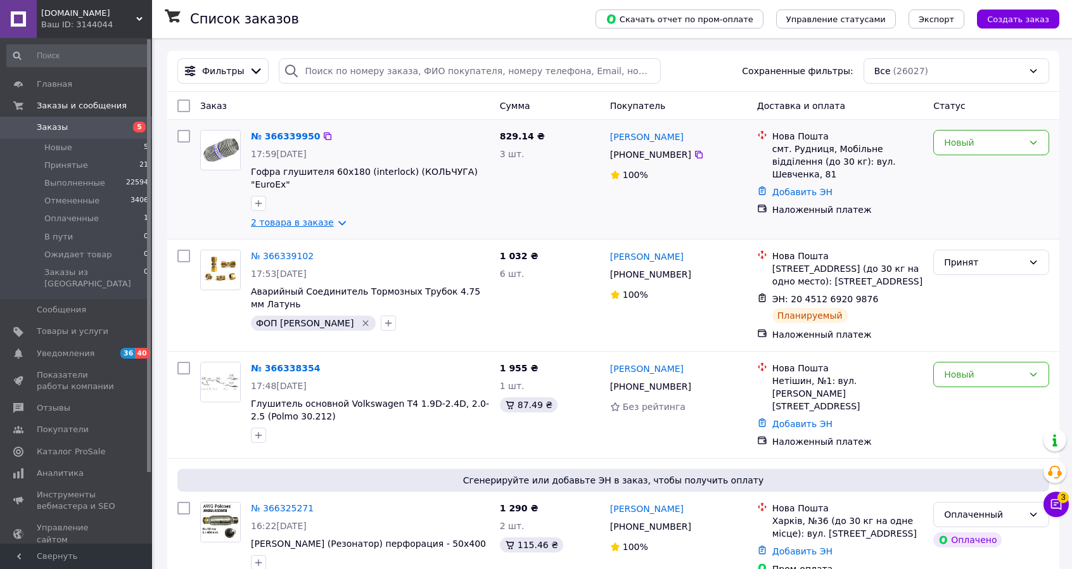
click at [324, 217] on link "2 товара в заказе" at bounding box center [292, 222] width 83 height 10
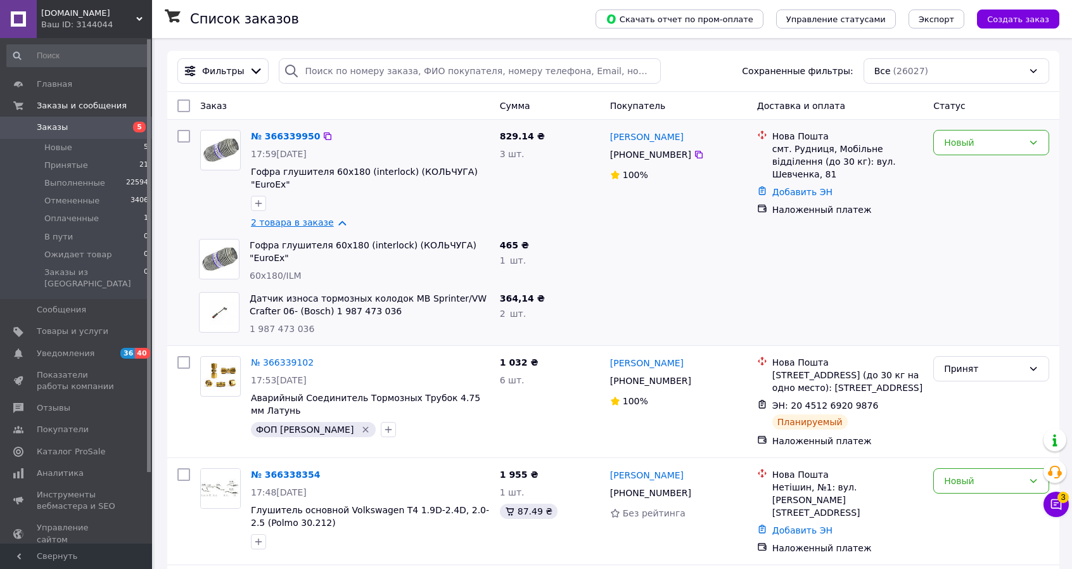
click at [333, 217] on link "2 товара в заказе" at bounding box center [292, 222] width 83 height 10
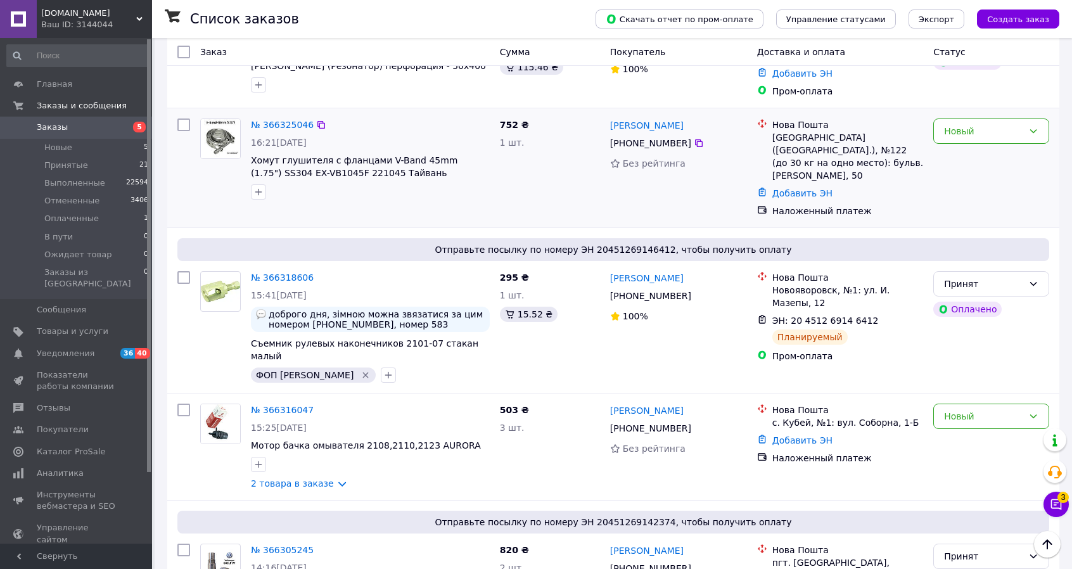
scroll to position [507, 0]
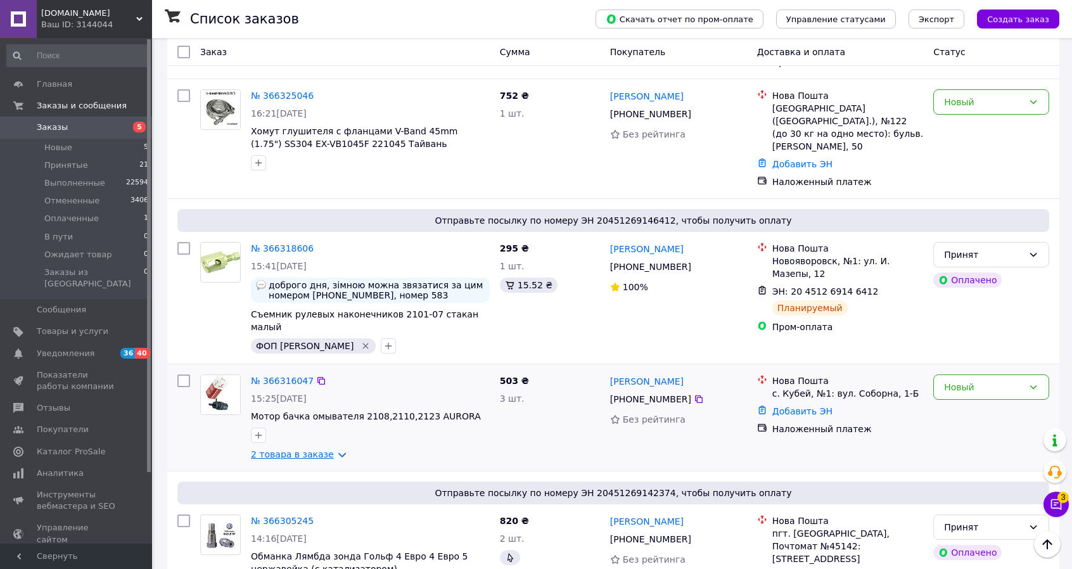
click at [327, 449] on link "2 товара в заказе" at bounding box center [292, 454] width 83 height 10
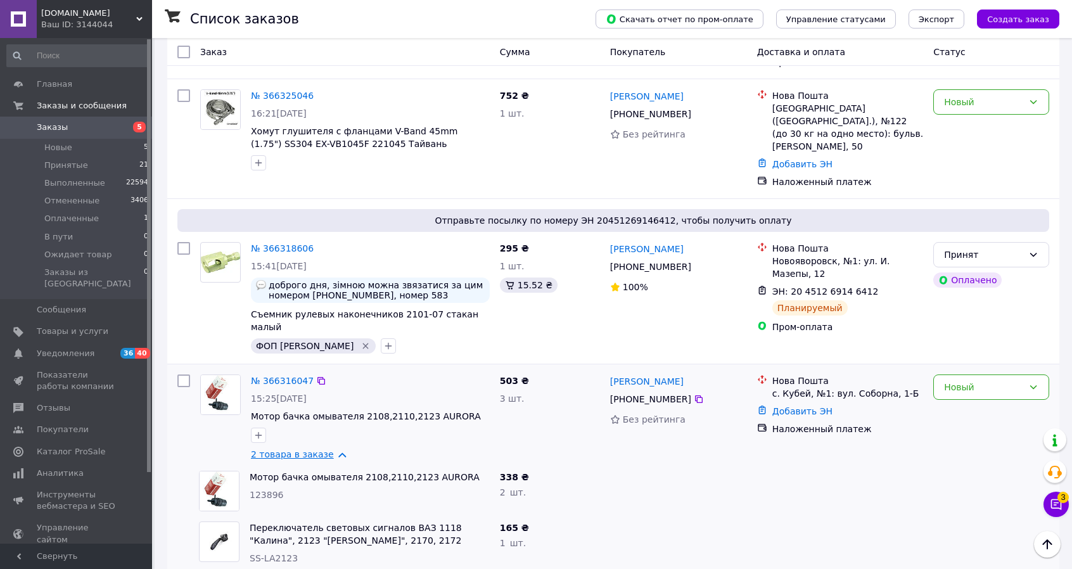
click at [329, 449] on link "2 товара в заказе" at bounding box center [292, 454] width 83 height 10
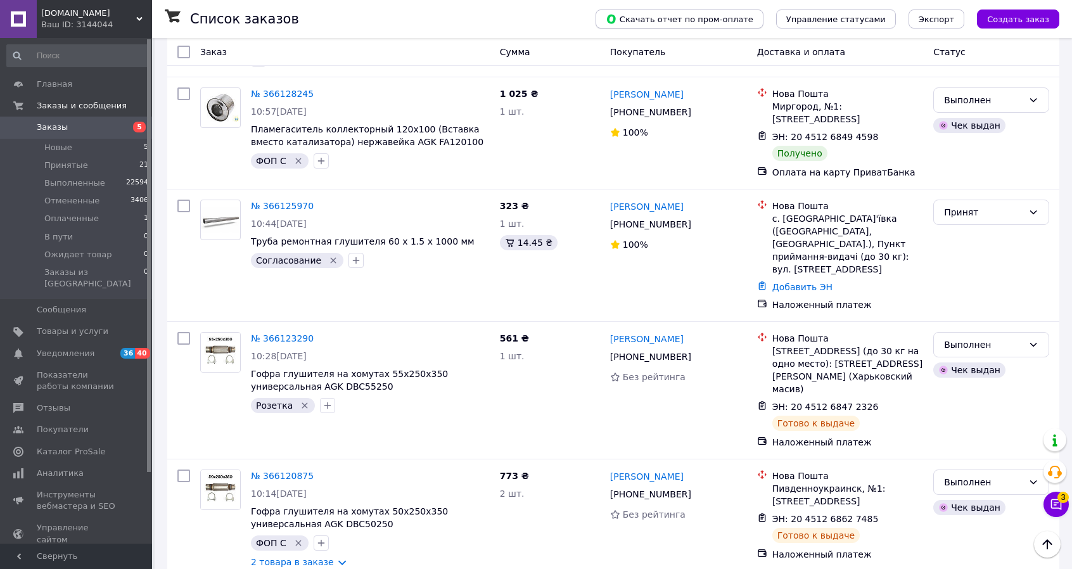
scroll to position [3800, 0]
